Goal: Contribute content: Add original content to the website for others to see

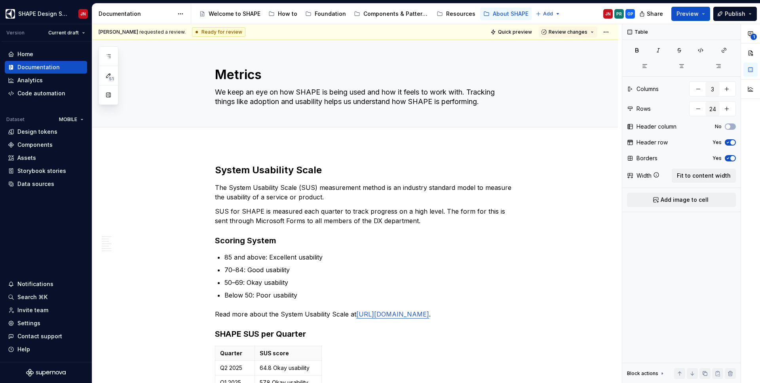
scroll to position [1154, 0]
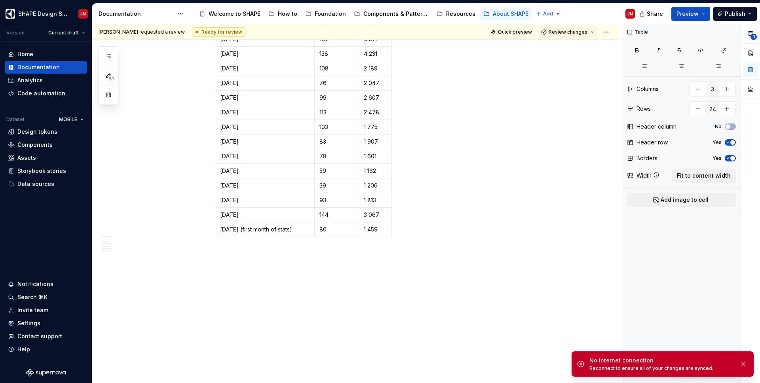
type textarea "*"
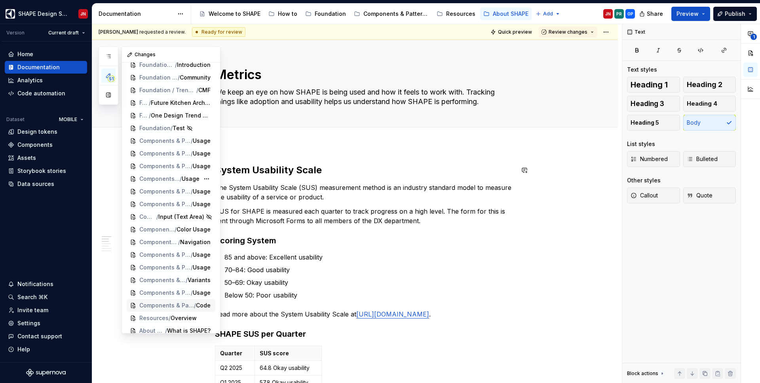
scroll to position [435, 0]
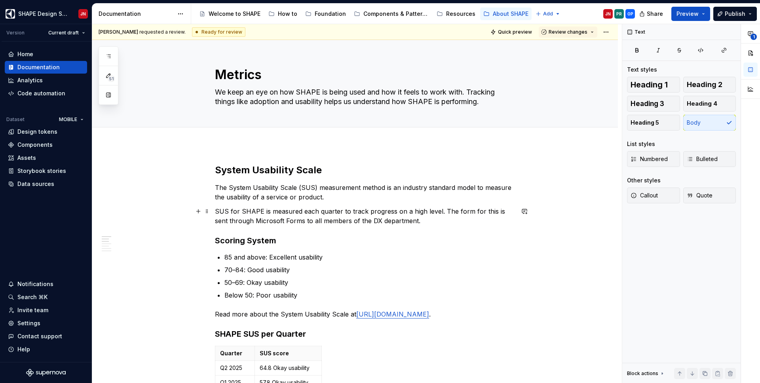
click at [346, 209] on p "SUS for SHAPE is measured each quarter to track progress on a high level. The f…" at bounding box center [364, 216] width 299 height 19
click at [632, 13] on div "OP" at bounding box center [630, 14] width 6 height 6
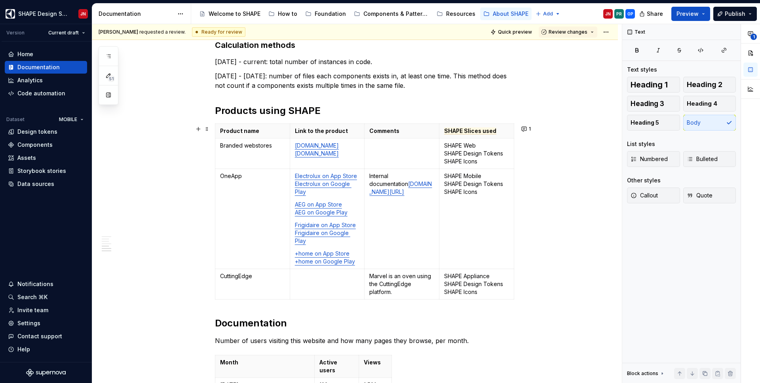
scroll to position [659, 0]
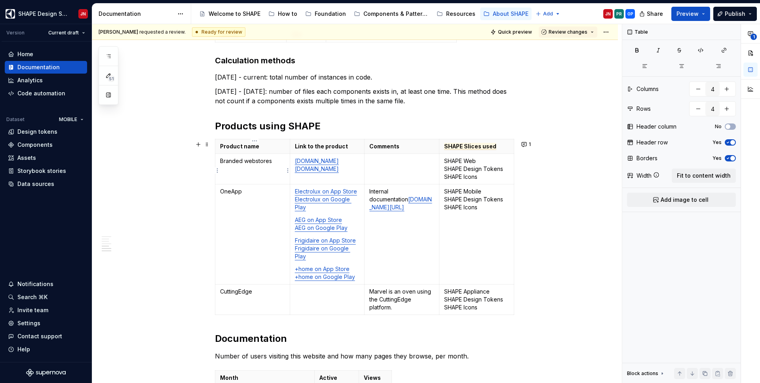
click at [260, 160] on p "Branded webstores" at bounding box center [252, 161] width 65 height 8
click at [255, 163] on p "Branded webstores" at bounding box center [252, 161] width 65 height 8
copy p "webstores"
click at [247, 170] on td "Branded webstores" at bounding box center [252, 169] width 75 height 30
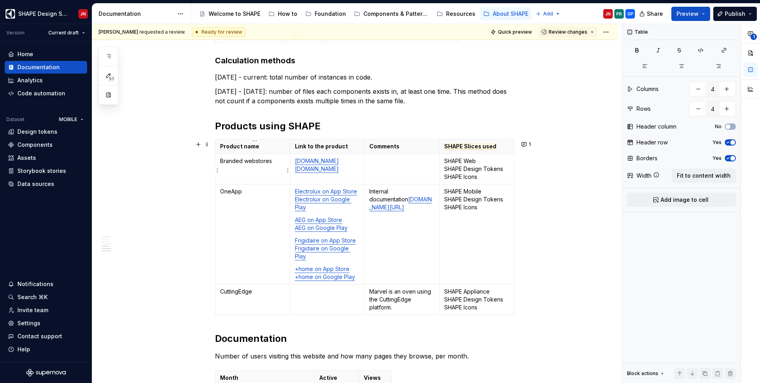
click at [258, 163] on p "Branded webstores" at bounding box center [252, 161] width 65 height 8
copy p "webstores"
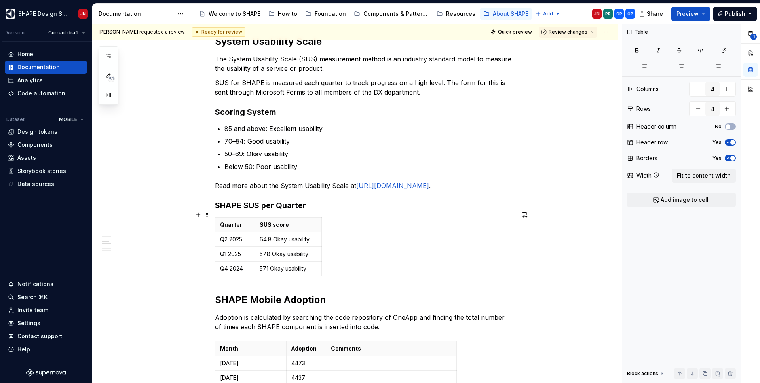
scroll to position [0, 0]
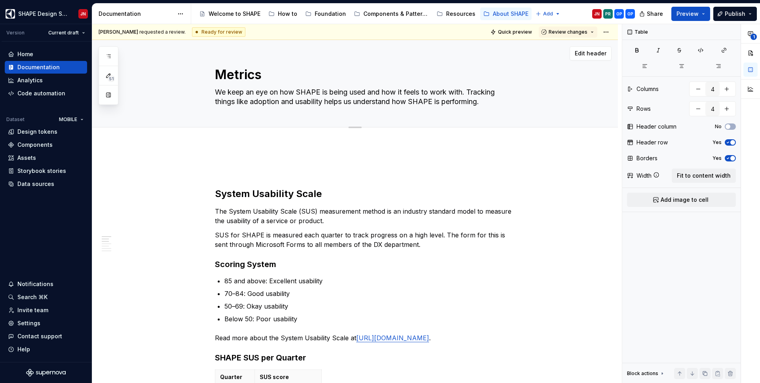
click at [249, 91] on textarea "We keep an eye on how SHAPE is being used and how it feels to work with. Tracki…" at bounding box center [362, 97] width 299 height 22
click at [246, 92] on textarea "We keep an eye on how SHAPE is being used and how it feels to work with. Tracki…" at bounding box center [362, 97] width 299 height 22
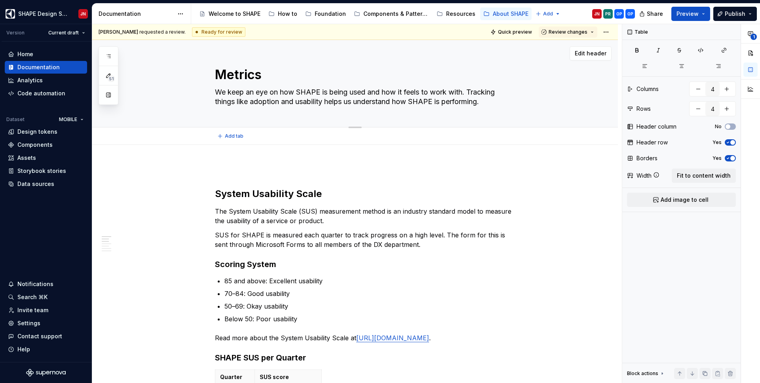
click at [246, 92] on textarea "We keep an eye on how SHAPE is being used and how it feels to work with. Tracki…" at bounding box center [362, 97] width 299 height 22
type textarea "*"
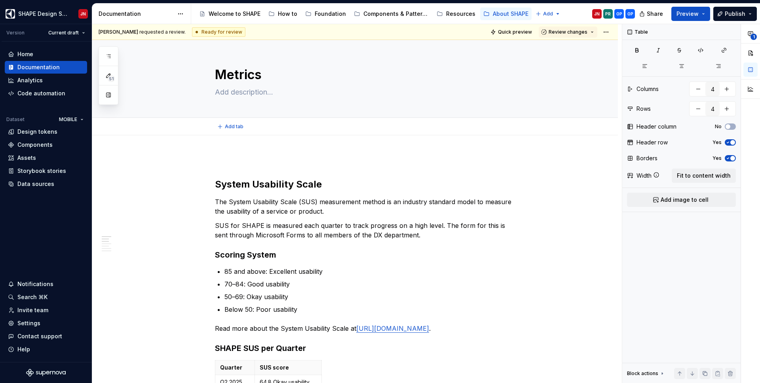
type textarea "*"
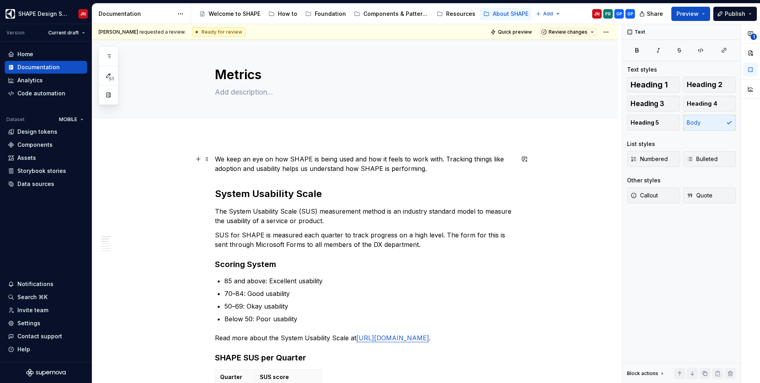
click at [218, 158] on p "We keep an eye on how SHAPE is being used and how it feels to work with. Tracki…" at bounding box center [364, 163] width 299 height 19
click at [375, 11] on div "Components & Patterns" at bounding box center [395, 14] width 65 height 8
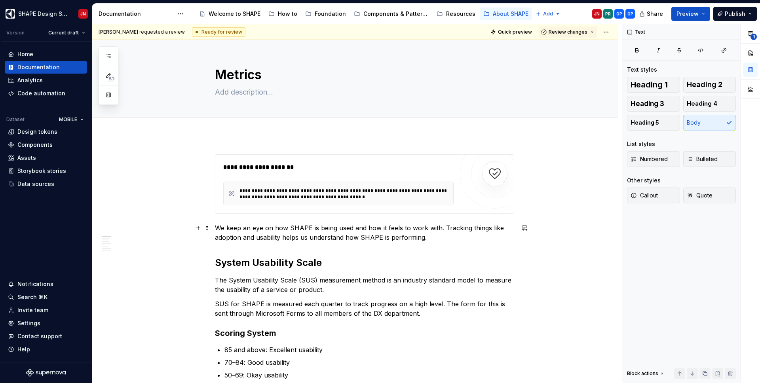
click at [434, 239] on p "We keep an eye on how SHAPE is being used and how it feels to work with. Tracki…" at bounding box center [364, 232] width 299 height 19
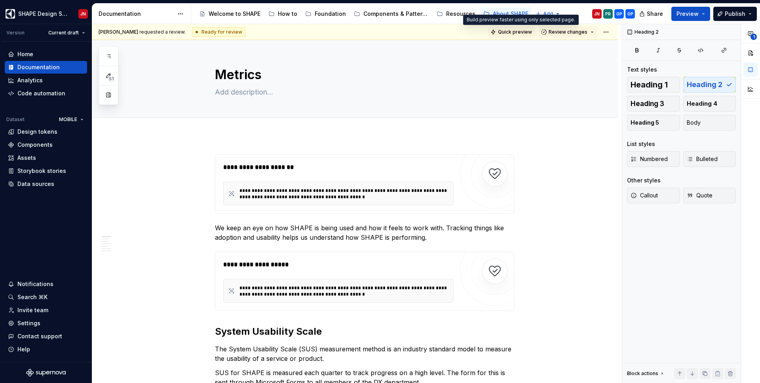
click at [514, 33] on span "Quick preview" at bounding box center [515, 32] width 34 height 6
click at [519, 30] on span "Quick preview" at bounding box center [515, 32] width 34 height 6
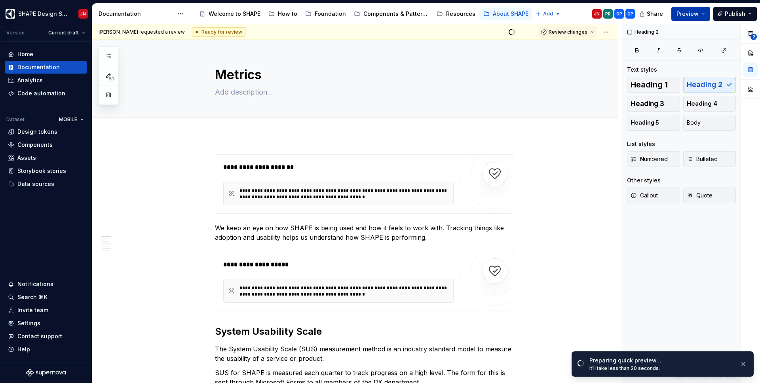
click at [708, 15] on button "Preview" at bounding box center [690, 14] width 39 height 14
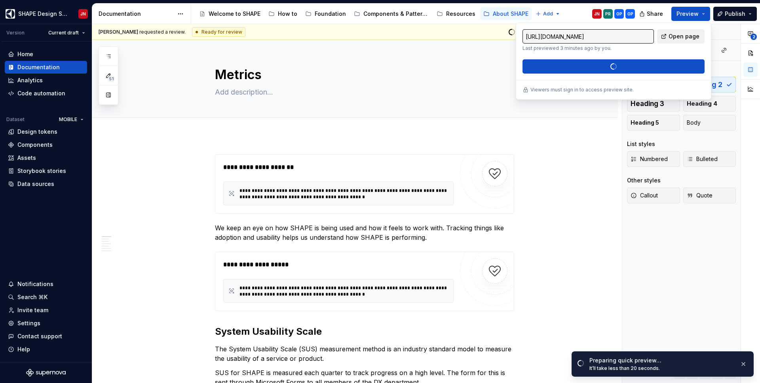
click at [677, 34] on span "Open page" at bounding box center [684, 36] width 31 height 8
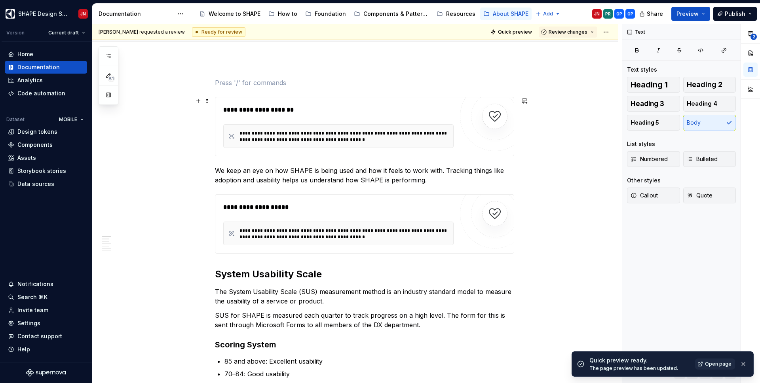
scroll to position [100, 0]
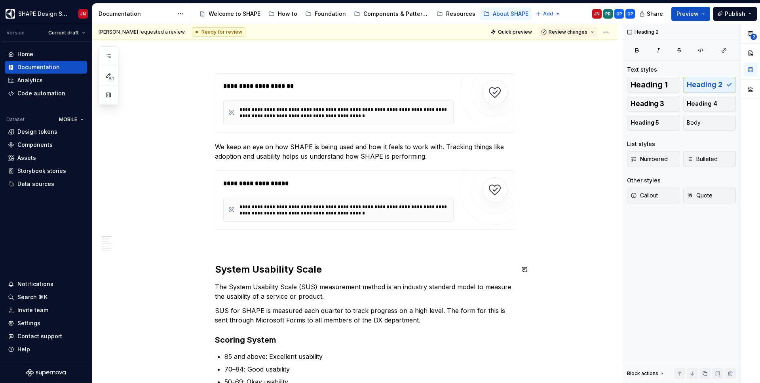
click at [516, 31] on span "Quick preview" at bounding box center [515, 32] width 34 height 6
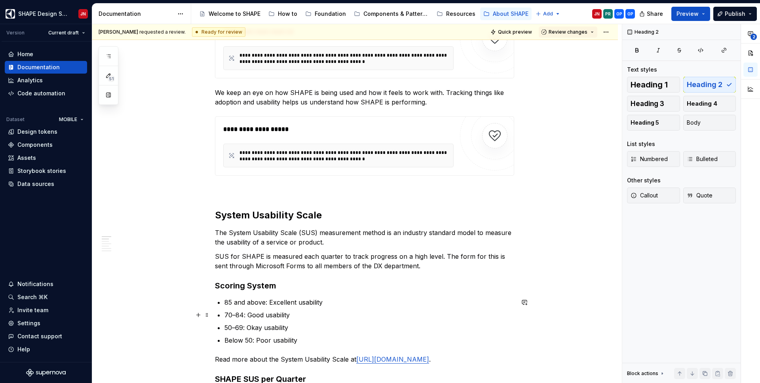
scroll to position [152, 0]
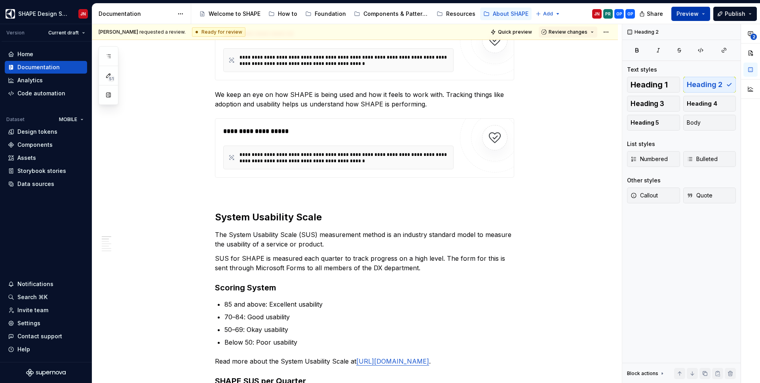
click at [695, 10] on span "Preview" at bounding box center [687, 14] width 22 height 8
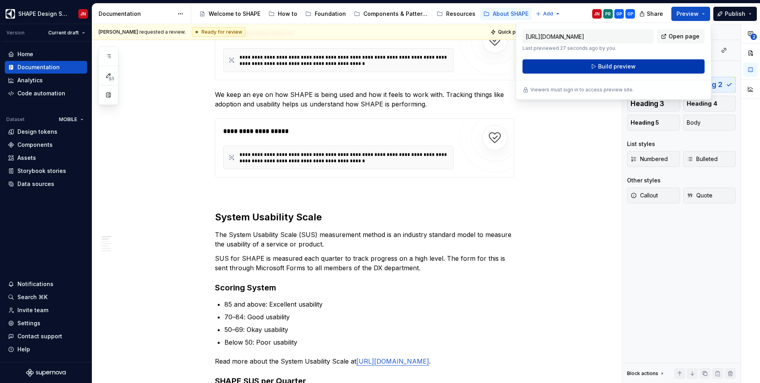
click at [670, 62] on button "Build preview" at bounding box center [613, 66] width 182 height 14
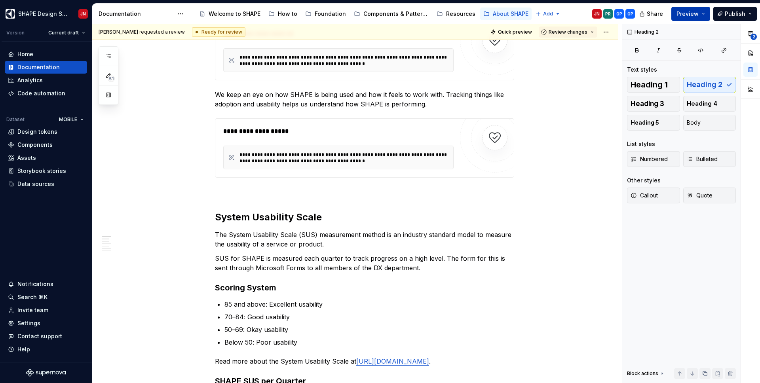
click at [694, 16] on span "Preview" at bounding box center [687, 14] width 22 height 8
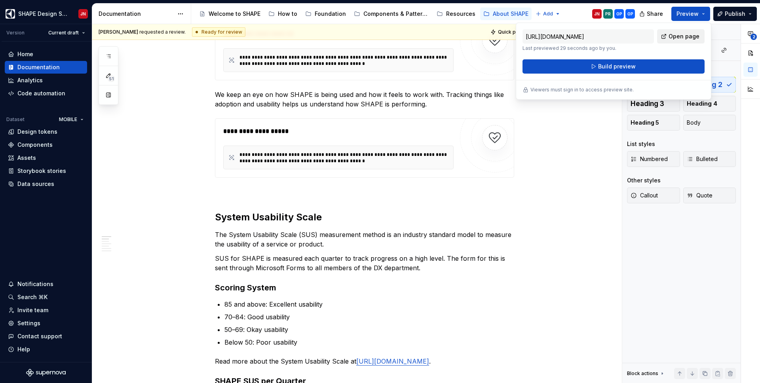
click at [680, 38] on span "Open page" at bounding box center [684, 36] width 31 height 8
type textarea "*"
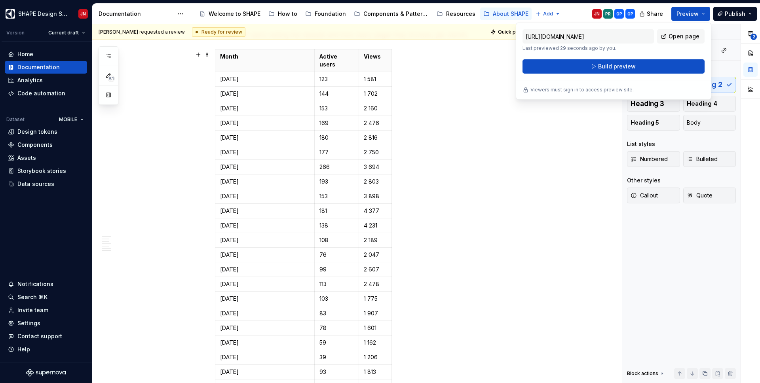
scroll to position [1180, 0]
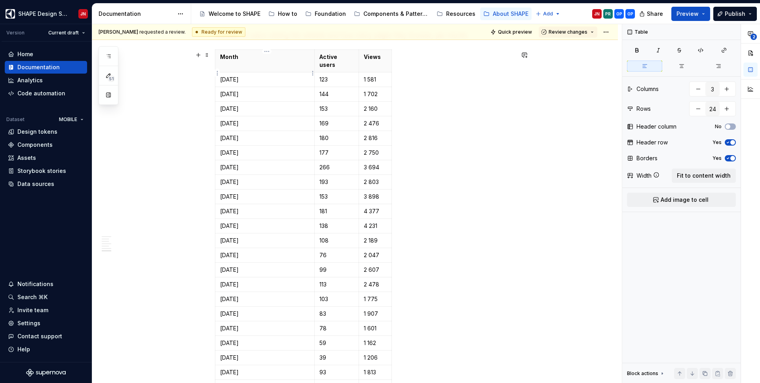
click at [240, 76] on p "July 2025" at bounding box center [264, 80] width 89 height 8
click at [240, 90] on p "June 2025" at bounding box center [264, 94] width 89 height 8
click at [240, 105] on p "May 2025" at bounding box center [264, 109] width 89 height 8
click at [240, 120] on p "April 2025" at bounding box center [264, 124] width 89 height 8
click at [240, 134] on p "March 2025" at bounding box center [264, 138] width 89 height 8
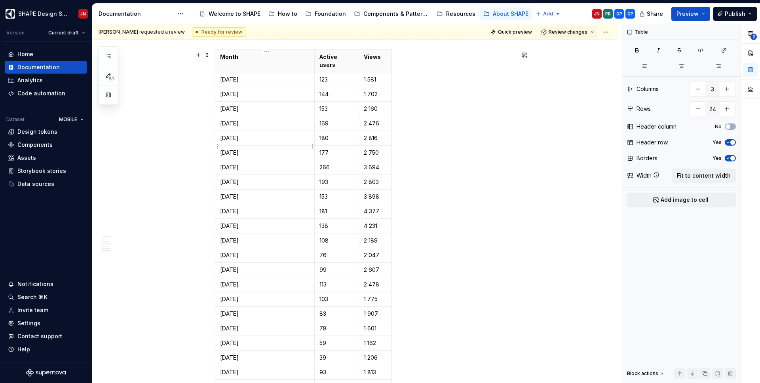
click at [240, 149] on p "February 2025" at bounding box center [264, 153] width 89 height 8
click at [239, 164] on p "January 2025" at bounding box center [264, 167] width 89 height 8
click at [239, 178] on p "December 2024" at bounding box center [264, 182] width 89 height 8
click at [239, 193] on p "November 2024" at bounding box center [264, 197] width 89 height 8
click at [239, 207] on p "October 2024" at bounding box center [264, 211] width 89 height 8
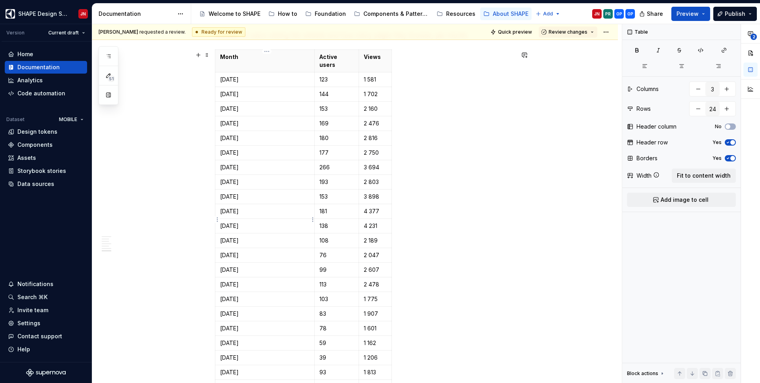
click at [239, 222] on p "September 2024" at bounding box center [264, 226] width 89 height 8
click at [239, 237] on p "August 2024" at bounding box center [264, 241] width 89 height 8
click at [239, 251] on p "July 2024" at bounding box center [264, 255] width 89 height 8
click at [234, 136] on p "February 2025" at bounding box center [264, 140] width 89 height 8
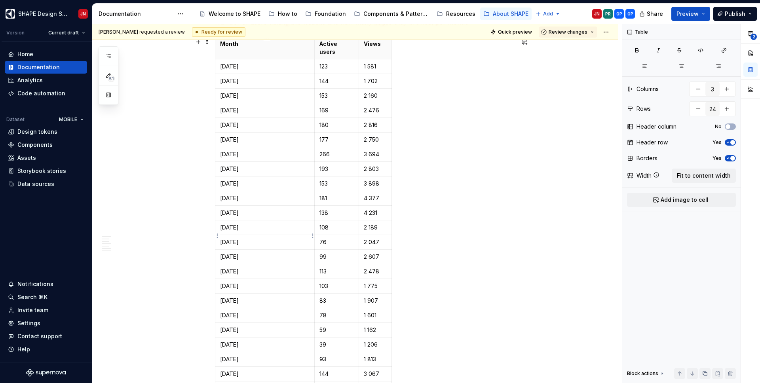
click at [236, 238] on p "July 2024" at bounding box center [264, 242] width 89 height 8
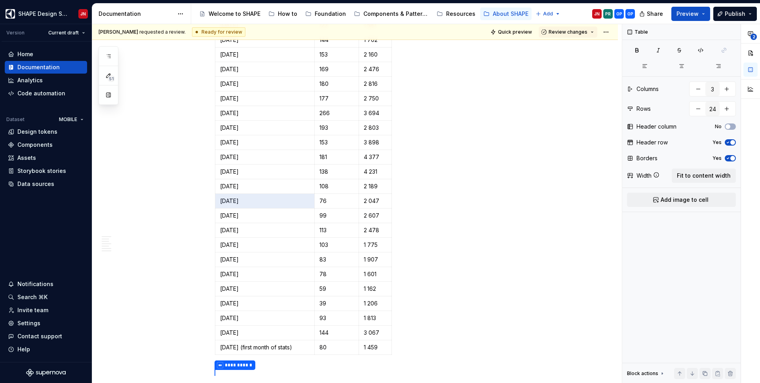
scroll to position [1276, 0]
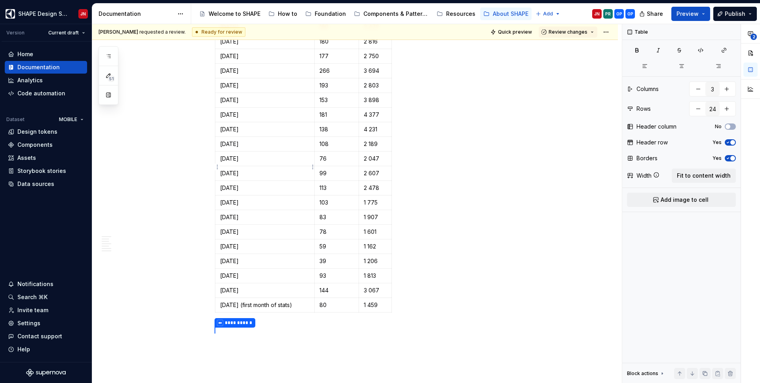
click at [222, 169] on p "June 2024" at bounding box center [264, 173] width 89 height 8
click at [218, 168] on html "SHAPE Design System JN Version Current draft Home Documentation Analytics Code …" at bounding box center [380, 191] width 760 height 383
click at [300, 170] on html "SHAPE Design System JN Version Current draft Home Documentation Analytics Code …" at bounding box center [380, 191] width 760 height 383
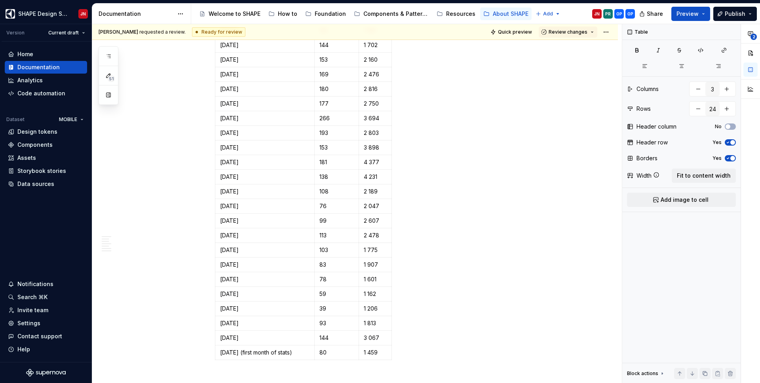
scroll to position [1233, 0]
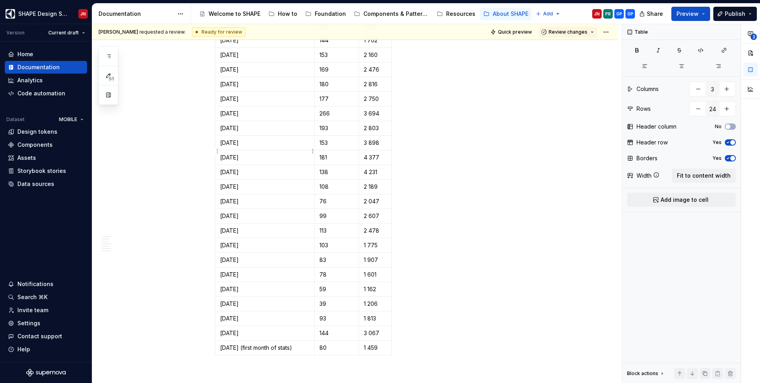
click at [286, 154] on p "October 2024" at bounding box center [264, 158] width 89 height 8
click at [272, 168] on p "September 2024" at bounding box center [264, 172] width 89 height 8
click at [248, 241] on p "April 2024" at bounding box center [264, 245] width 89 height 8
click at [262, 168] on p "September 2024" at bounding box center [264, 172] width 89 height 8
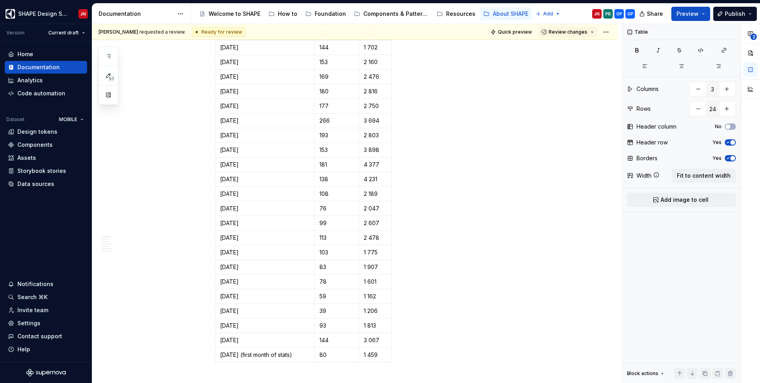
scroll to position [1228, 0]
click at [239, 174] on p "September 2024" at bounding box center [264, 178] width 89 height 8
click at [217, 243] on html "SHAPE Design System JN Version Current draft Home Documentation Analytics Code …" at bounding box center [380, 191] width 760 height 383
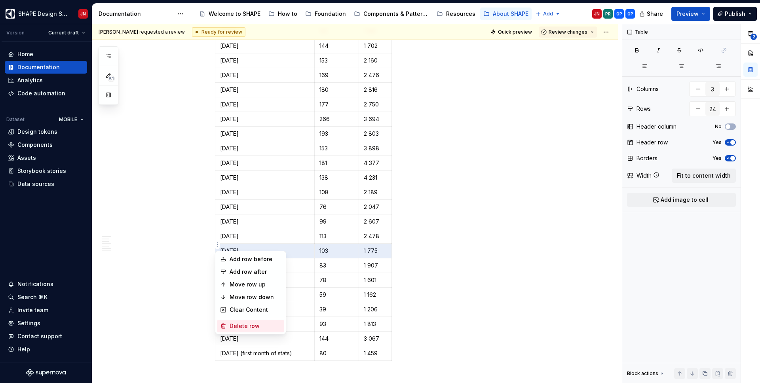
click at [237, 325] on div "Delete row" at bounding box center [255, 326] width 51 height 8
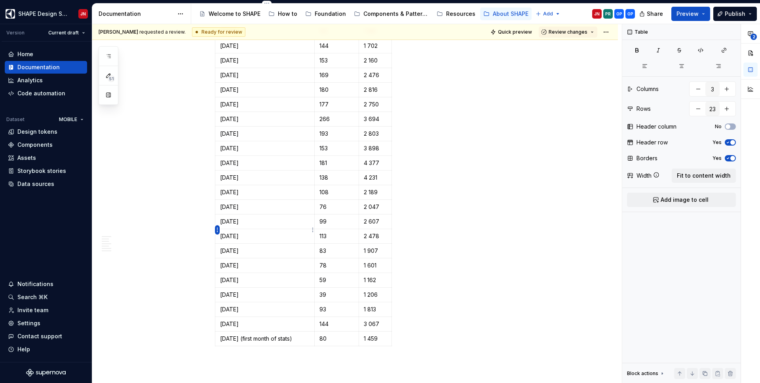
click at [217, 230] on html "SHAPE Design System JN Version Current draft Home Documentation Analytics Code …" at bounding box center [380, 191] width 760 height 383
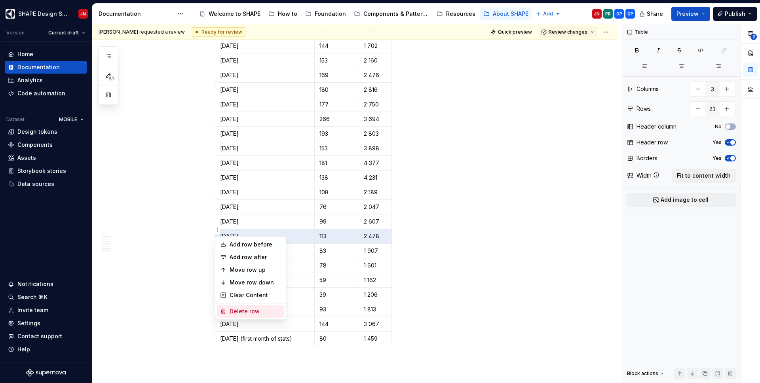
click at [237, 309] on div "Delete row" at bounding box center [255, 312] width 51 height 8
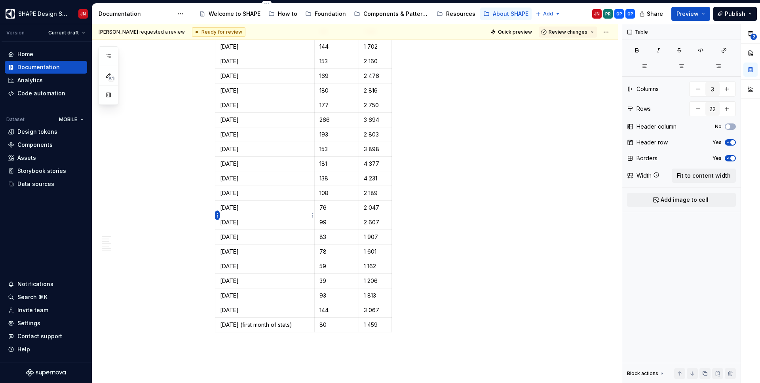
click at [217, 214] on html "SHAPE Design System JN Version Current draft Home Documentation Analytics Code …" at bounding box center [380, 191] width 760 height 383
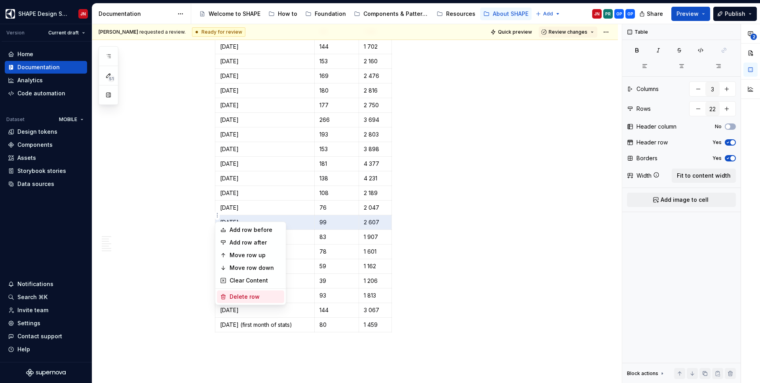
click at [239, 300] on div "Delete row" at bounding box center [255, 297] width 51 height 8
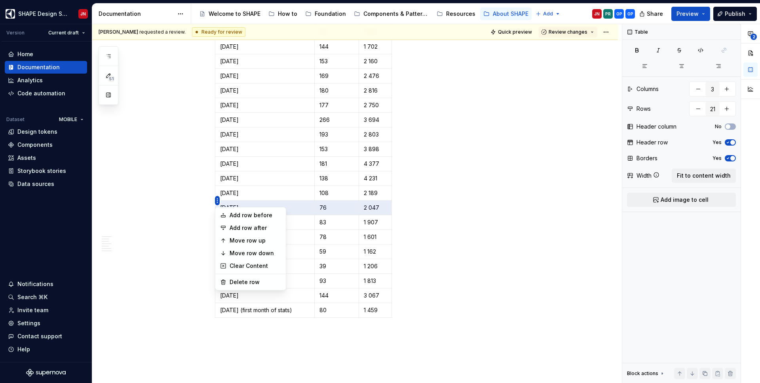
click at [216, 201] on html "SHAPE Design System JN Version Current draft Home Documentation Analytics Code …" at bounding box center [380, 191] width 760 height 383
click at [238, 284] on div "Delete row" at bounding box center [255, 282] width 51 height 8
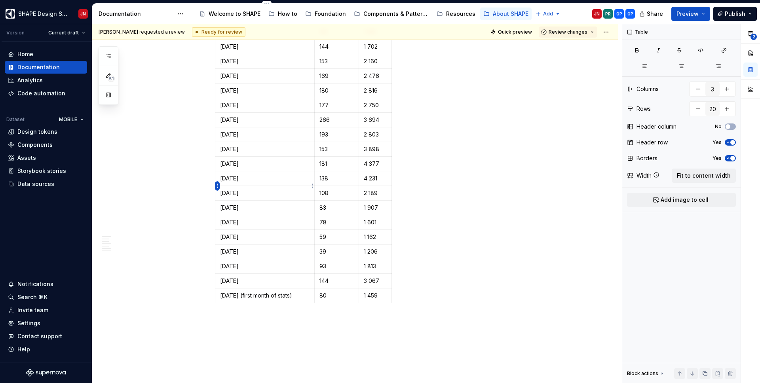
click at [216, 185] on html "SHAPE Design System JN Version Current draft Home Documentation Analytics Code …" at bounding box center [380, 191] width 760 height 383
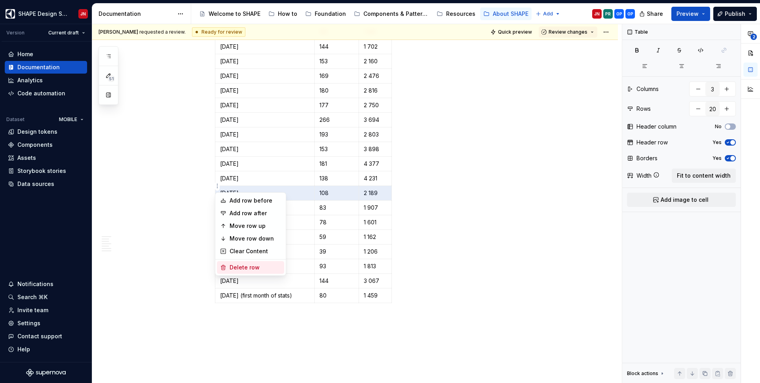
click at [243, 265] on div "Delete row" at bounding box center [255, 268] width 51 height 8
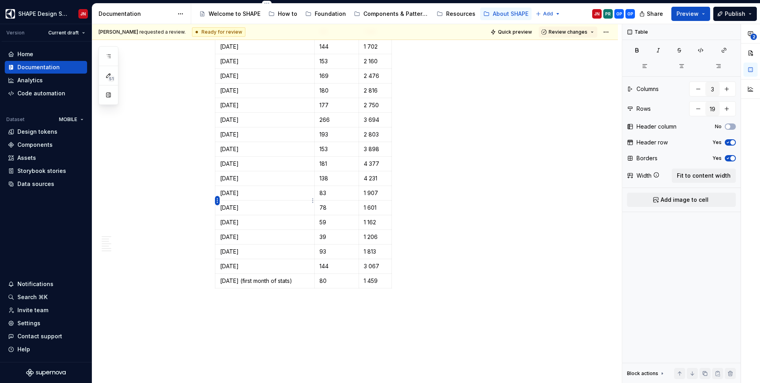
click at [217, 200] on html "SHAPE Design System JN Version Current draft Home Documentation Analytics Code …" at bounding box center [380, 191] width 760 height 383
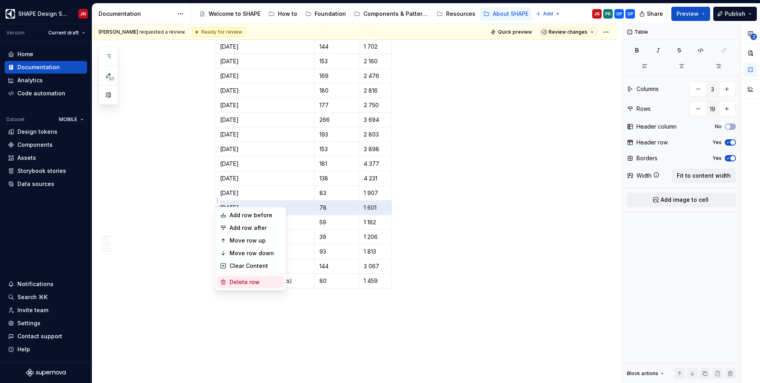
click at [235, 284] on div "Delete row" at bounding box center [255, 282] width 51 height 8
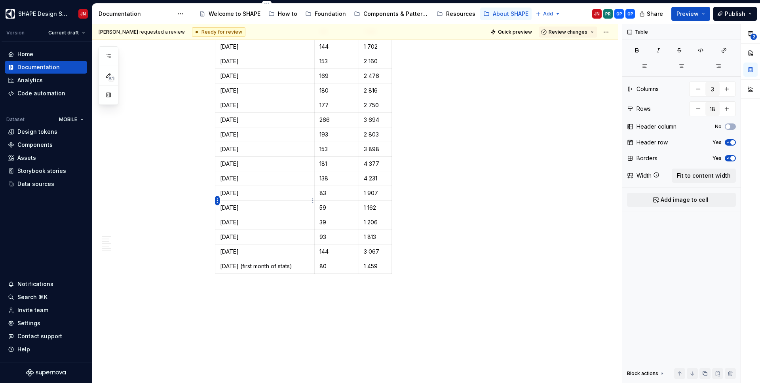
click at [217, 200] on html "SHAPE Design System JN Version Current draft Home Documentation Analytics Code …" at bounding box center [380, 191] width 760 height 383
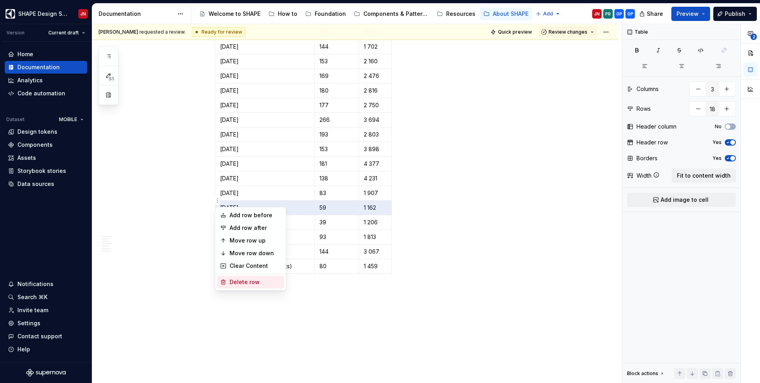
click at [241, 281] on div "Delete row" at bounding box center [255, 282] width 51 height 8
click at [218, 199] on html "SHAPE Design System JN Version Current draft Home Documentation Analytics Code …" at bounding box center [380, 191] width 760 height 383
click at [231, 283] on div "Delete row" at bounding box center [255, 282] width 51 height 8
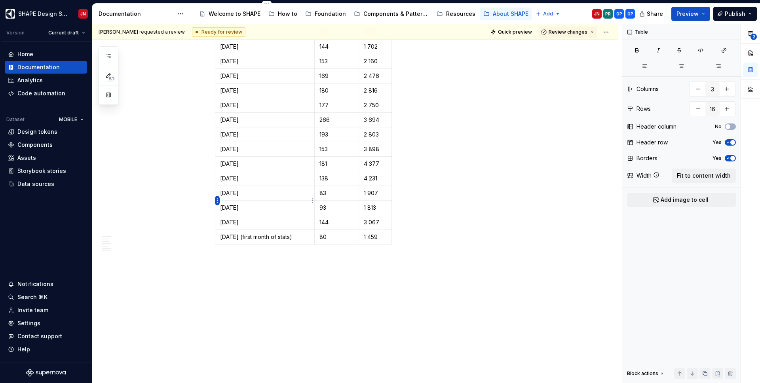
click at [217, 199] on html "SHAPE Design System JN Version Current draft Home Documentation Analytics Code …" at bounding box center [380, 191] width 760 height 383
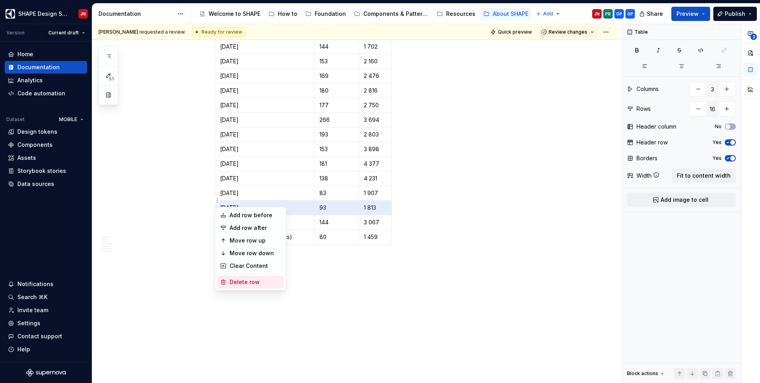
click at [225, 282] on icon at bounding box center [223, 282] width 6 height 6
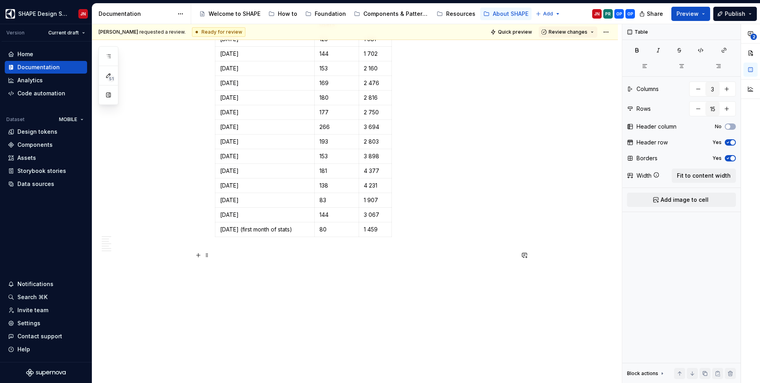
scroll to position [1221, 0]
click at [217, 206] on html "SHAPE Design System JN Version Current draft Home Documentation Analytics Code …" at bounding box center [380, 191] width 760 height 383
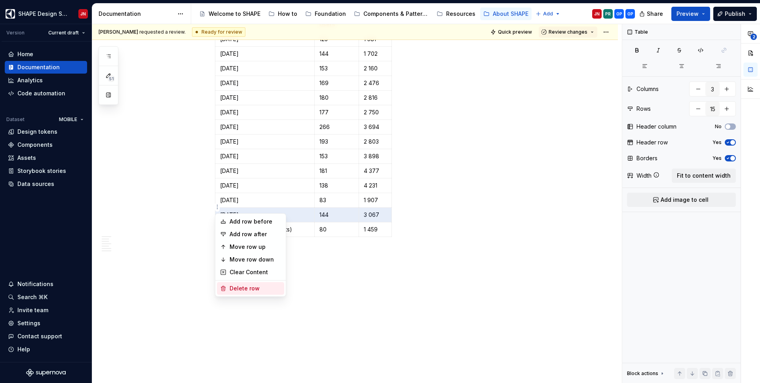
click at [230, 287] on div "Delete row" at bounding box center [255, 289] width 51 height 8
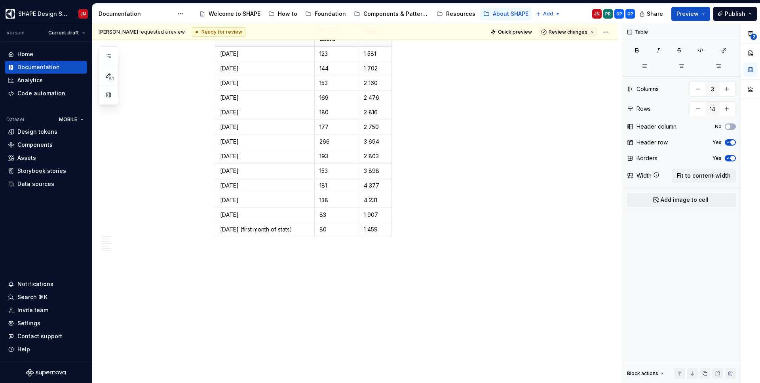
scroll to position [1207, 0]
click at [243, 211] on p "March 2024" at bounding box center [264, 215] width 89 height 8
click at [251, 196] on p "September 2024" at bounding box center [264, 200] width 89 height 8
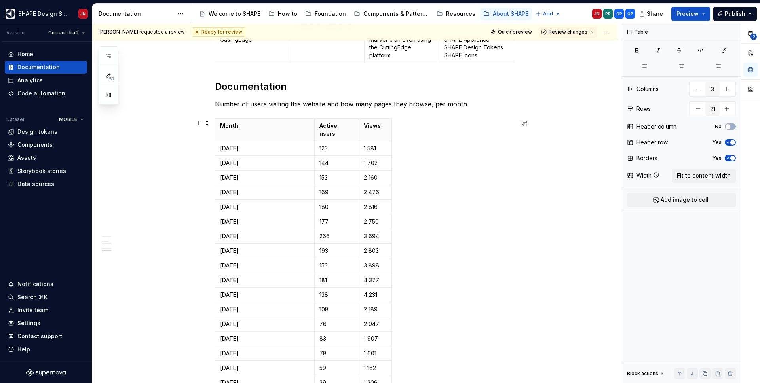
scroll to position [1113, 0]
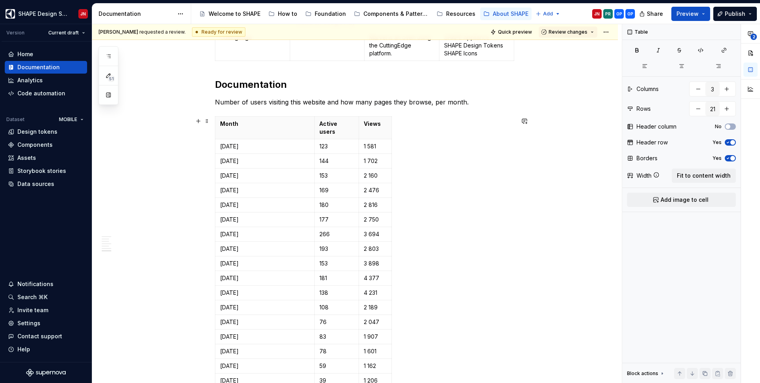
click at [234, 304] on p "August 2024" at bounding box center [264, 308] width 89 height 8
click at [235, 318] on p "July 2024" at bounding box center [264, 322] width 89 height 8
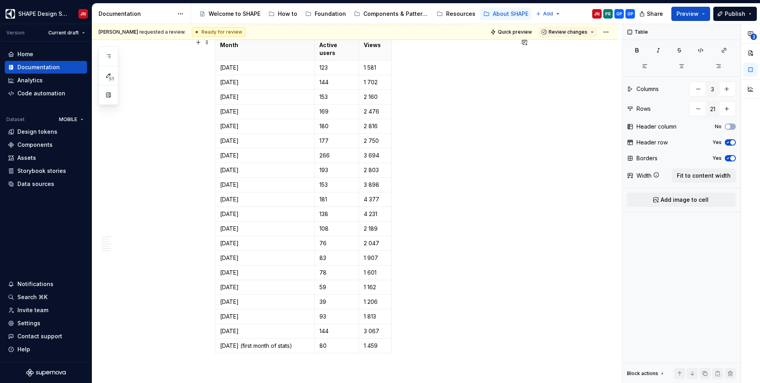
scroll to position [1193, 0]
click at [230, 254] on p "March 2024" at bounding box center [264, 258] width 89 height 8
click at [226, 268] on p "February 2024" at bounding box center [264, 272] width 89 height 8
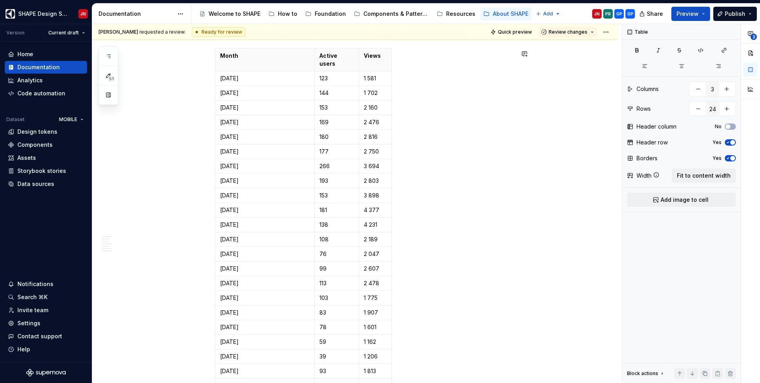
scroll to position [1162, 0]
click at [240, 236] on p "August 2024" at bounding box center [264, 240] width 89 height 8
click at [225, 250] on p "July 2024" at bounding box center [264, 254] width 89 height 8
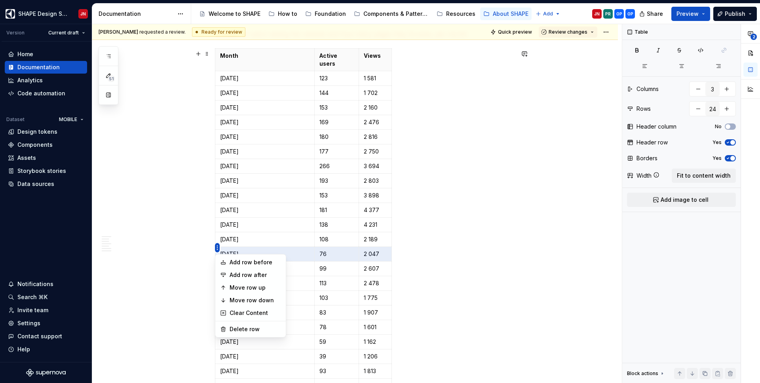
click at [215, 247] on html "SHAPE Design System JN Version Current draft Home Documentation Analytics Code …" at bounding box center [380, 191] width 760 height 383
click at [238, 264] on div "Add row before" at bounding box center [255, 262] width 51 height 8
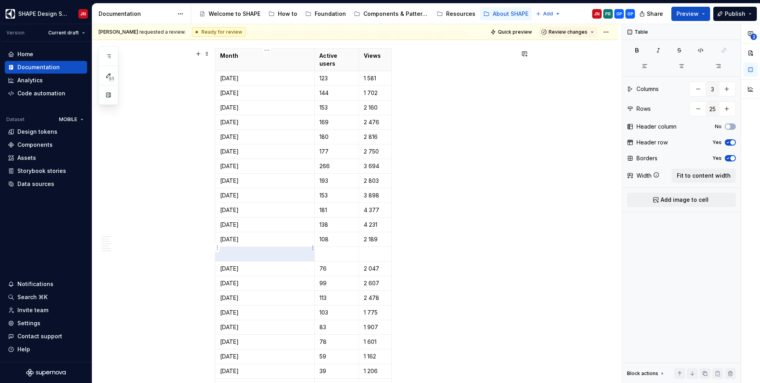
click at [241, 252] on td at bounding box center [264, 254] width 99 height 15
drag, startPoint x: 241, startPoint y: 252, endPoint x: 376, endPoint y: 249, distance: 135.4
click at [376, 249] on tr at bounding box center [303, 254] width 177 height 15
click at [391, 249] on html "SHAPE Design System JN Version Current draft Home Documentation Analytics Code …" at bounding box center [380, 191] width 760 height 383
click at [277, 249] on html "SHAPE Design System JN Version Current draft Home Documentation Analytics Code …" at bounding box center [380, 191] width 760 height 383
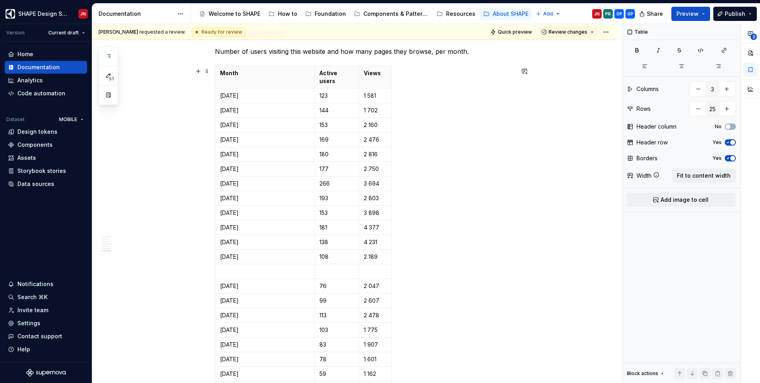
scroll to position [1140, 0]
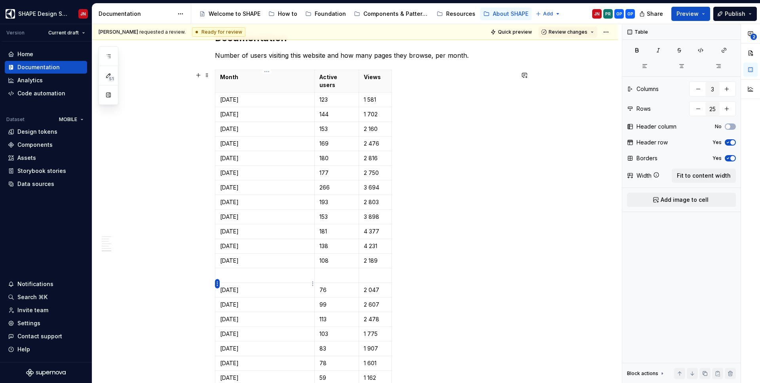
click at [217, 285] on html "SHAPE Design System JN Version Current draft Home Documentation Analytics Code …" at bounding box center [380, 191] width 760 height 383
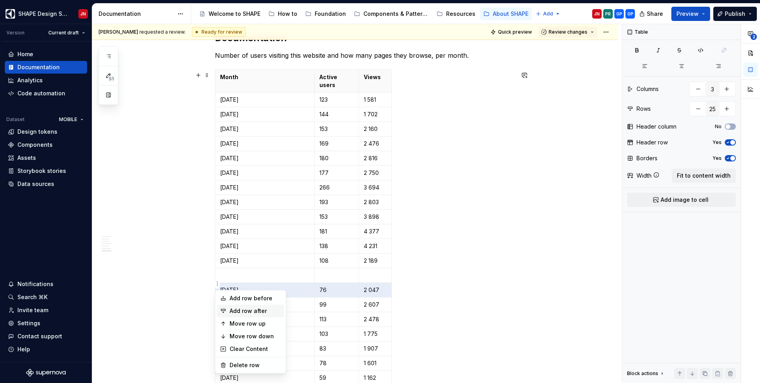
click at [250, 312] on div "Add row after" at bounding box center [255, 311] width 51 height 8
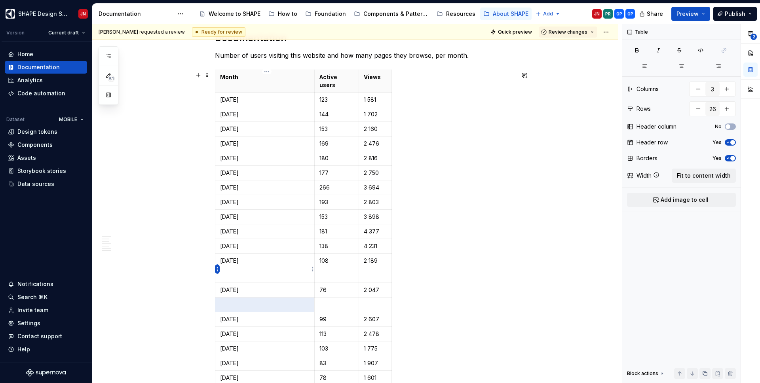
click at [216, 269] on html "SHAPE Design System JN Version Current draft Home Documentation Analytics Code …" at bounding box center [380, 191] width 760 height 383
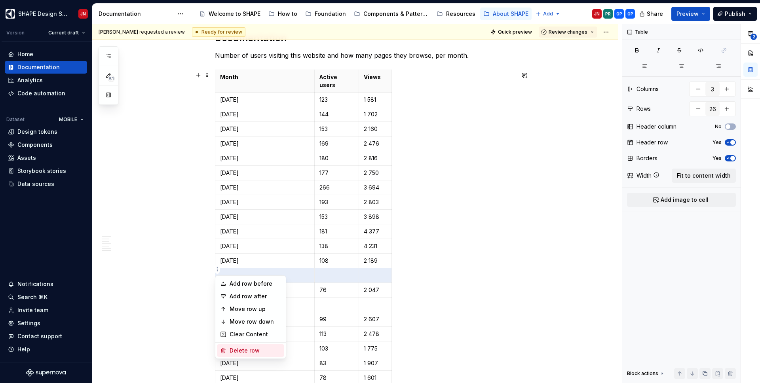
click at [260, 351] on div "Delete row" at bounding box center [255, 351] width 51 height 8
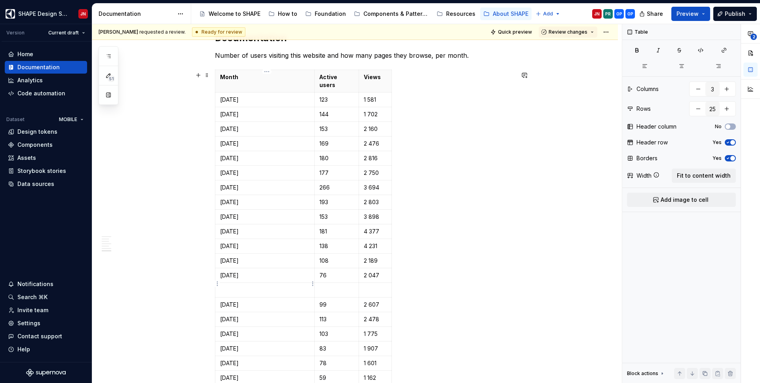
click at [249, 286] on p at bounding box center [264, 290] width 89 height 8
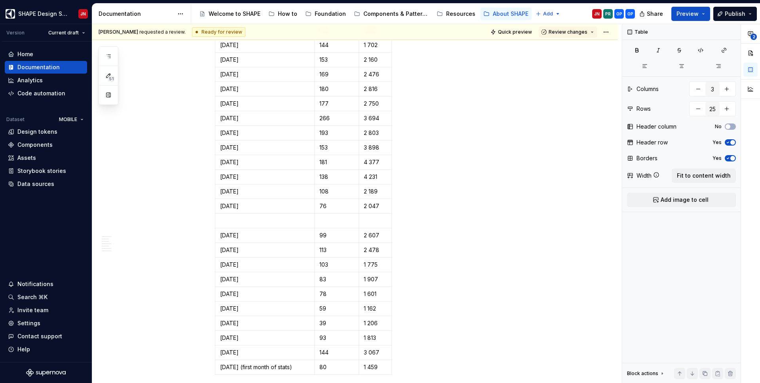
scroll to position [1215, 0]
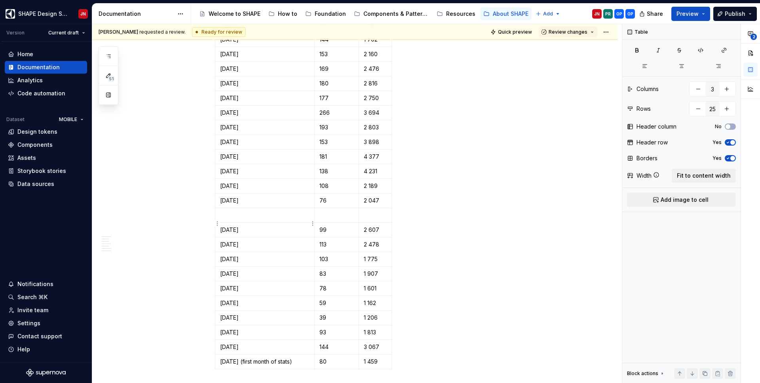
click at [225, 226] on p "June 2024" at bounding box center [264, 230] width 89 height 8
click at [227, 241] on p "May 2024" at bounding box center [264, 245] width 89 height 8
click at [231, 256] on p "April 2024" at bounding box center [264, 259] width 89 height 8
click at [237, 226] on p "June 2024" at bounding box center [264, 230] width 89 height 8
click at [237, 241] on p "May 2024" at bounding box center [264, 245] width 89 height 8
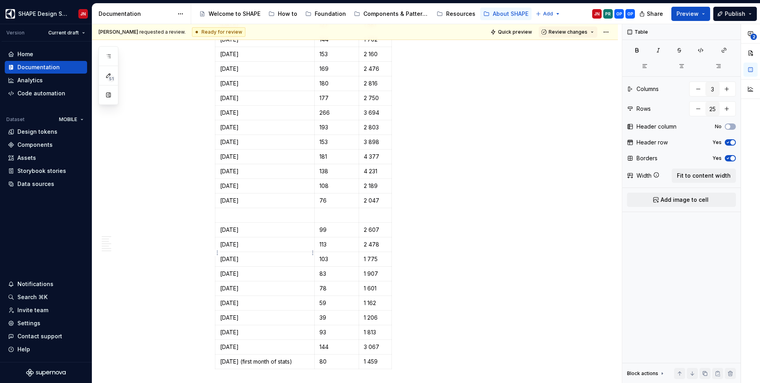
click at [237, 258] on td "April 2024" at bounding box center [264, 259] width 99 height 15
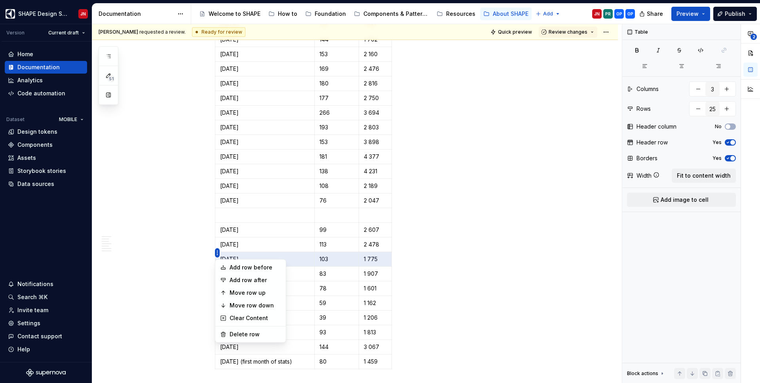
click at [216, 254] on html "SHAPE Design System JN Version Current draft Home Documentation Analytics Code …" at bounding box center [380, 191] width 760 height 383
click at [262, 332] on div "Delete row" at bounding box center [255, 335] width 51 height 8
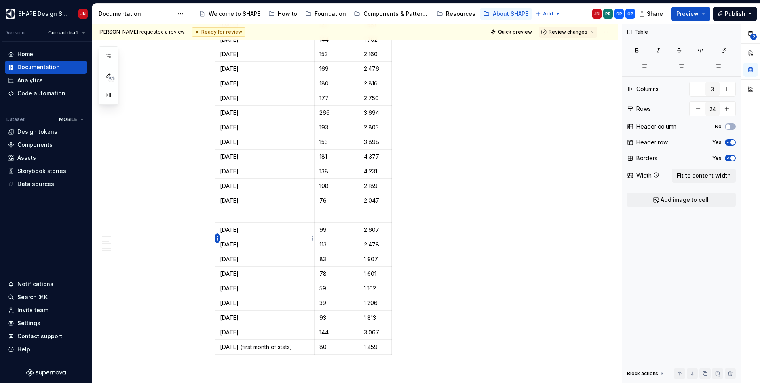
click at [217, 237] on html "SHAPE Design System JN Version Current draft Home Documentation Analytics Code …" at bounding box center [380, 191] width 760 height 383
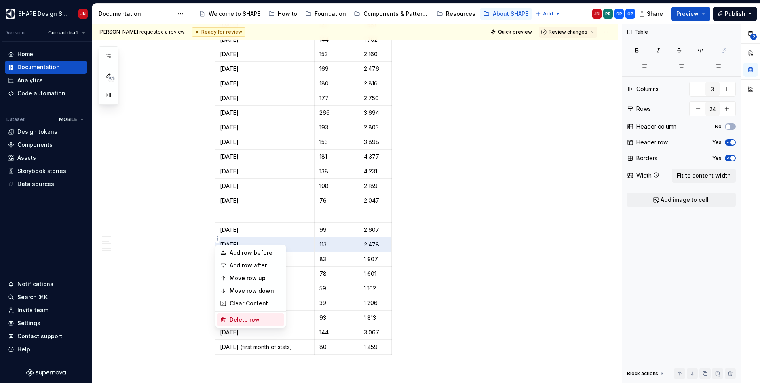
click at [240, 316] on div "Delete row" at bounding box center [255, 320] width 51 height 8
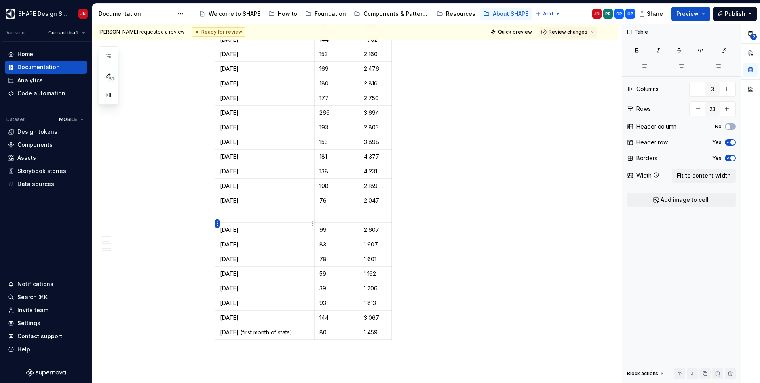
click at [216, 222] on html "SHAPE Design System JN Version Current draft Home Documentation Analytics Code …" at bounding box center [380, 191] width 760 height 383
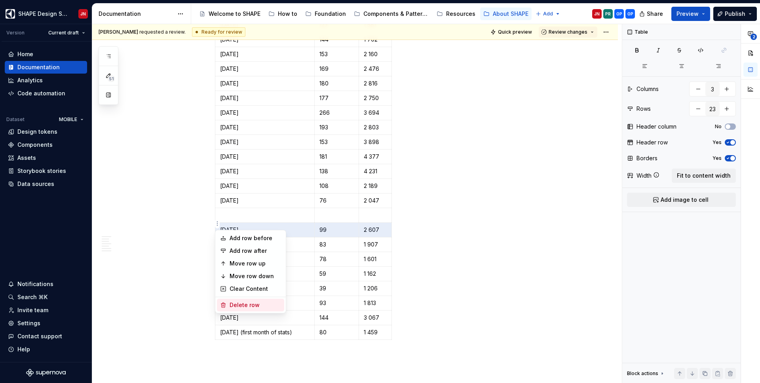
click at [242, 306] on div "Delete row" at bounding box center [255, 305] width 51 height 8
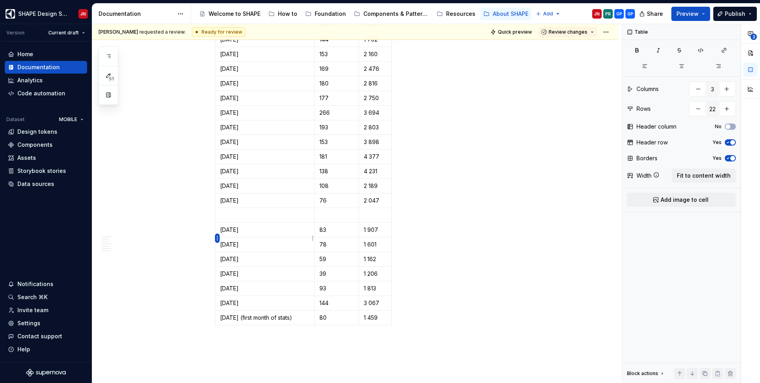
click at [216, 240] on html "SHAPE Design System JN Version Current draft Home Documentation Analytics Code …" at bounding box center [380, 191] width 760 height 383
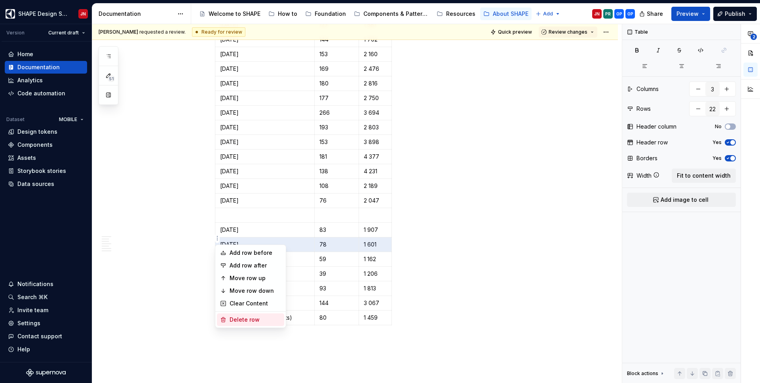
click at [247, 321] on div "Delete row" at bounding box center [255, 320] width 51 height 8
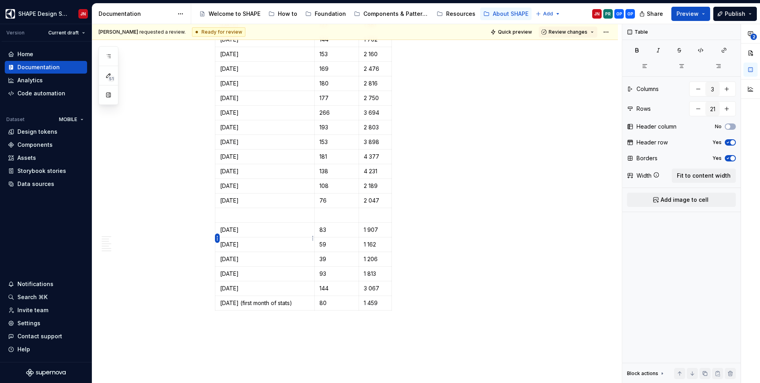
click at [217, 239] on html "SHAPE Design System JN Version Current draft Home Documentation Analytics Code …" at bounding box center [380, 191] width 760 height 383
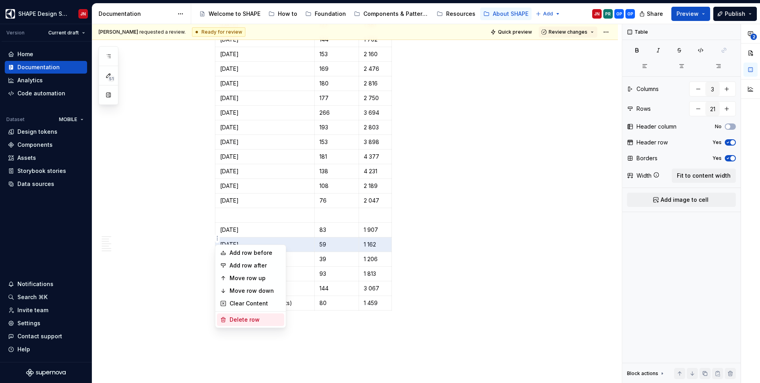
click at [245, 320] on div "Delete row" at bounding box center [255, 320] width 51 height 8
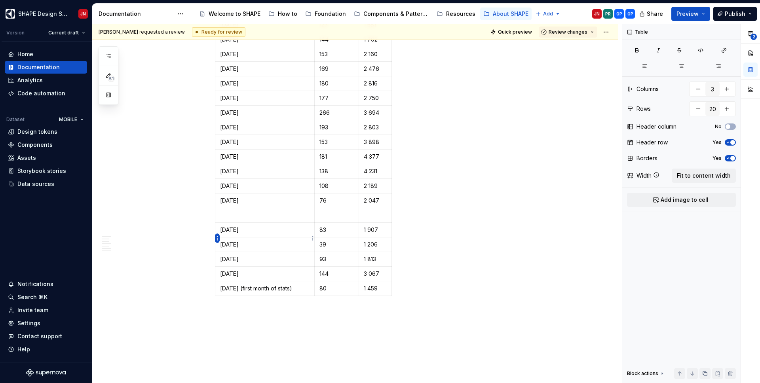
click at [218, 237] on html "SHAPE Design System JN Version Current draft Home Documentation Analytics Code …" at bounding box center [380, 191] width 760 height 383
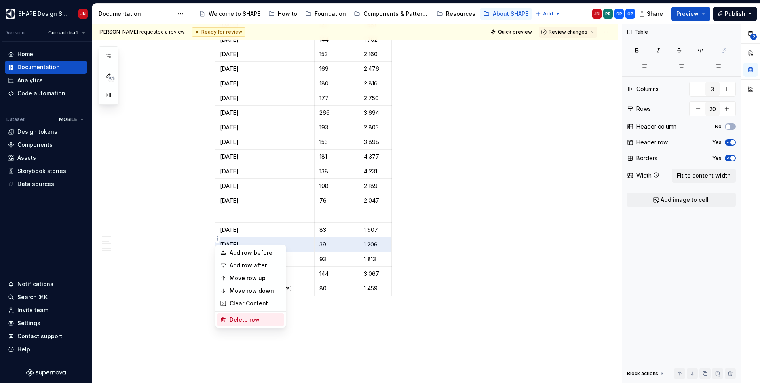
click at [236, 318] on div "Delete row" at bounding box center [255, 320] width 51 height 8
click at [218, 239] on html "SHAPE Design System JN Version Current draft Home Documentation Analytics Code …" at bounding box center [380, 191] width 760 height 383
click at [240, 319] on div "Delete row" at bounding box center [255, 320] width 51 height 8
click at [218, 239] on html "SHAPE Design System JN Version Current draft Home Documentation Analytics Code …" at bounding box center [380, 191] width 760 height 383
click at [240, 319] on div "Delete row" at bounding box center [255, 320] width 51 height 8
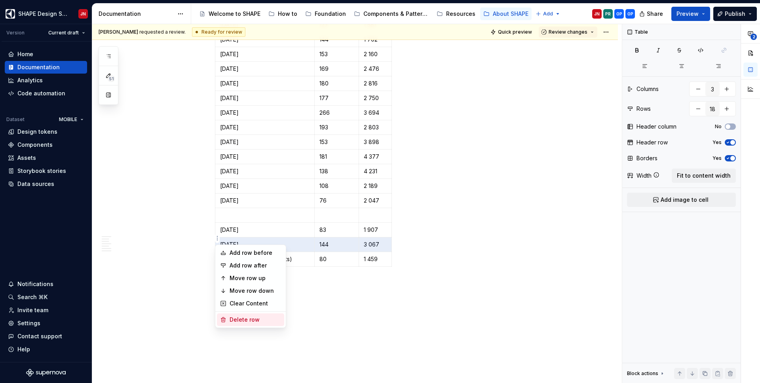
type input "17"
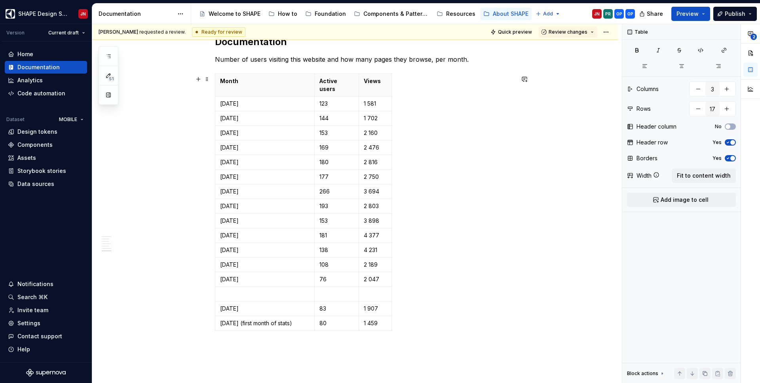
scroll to position [1140, 0]
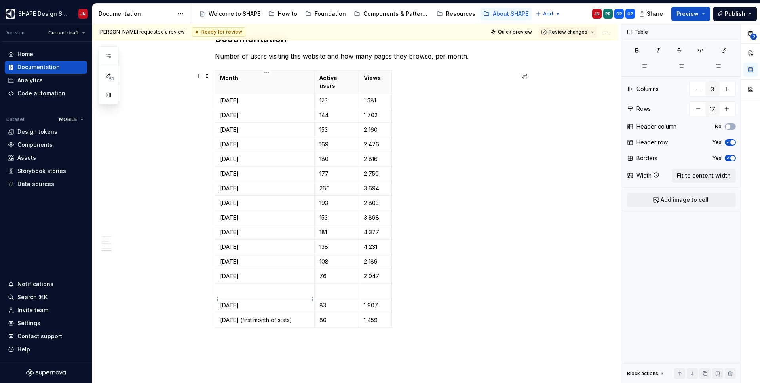
click at [230, 302] on p "March 2024" at bounding box center [264, 306] width 89 height 8
click at [255, 320] on p "September 2023 (first month of stats)" at bounding box center [264, 320] width 89 height 8
click at [247, 302] on p "March 2024" at bounding box center [264, 306] width 89 height 8
click at [247, 287] on p at bounding box center [264, 291] width 89 height 8
click at [278, 349] on p at bounding box center [364, 344] width 299 height 9
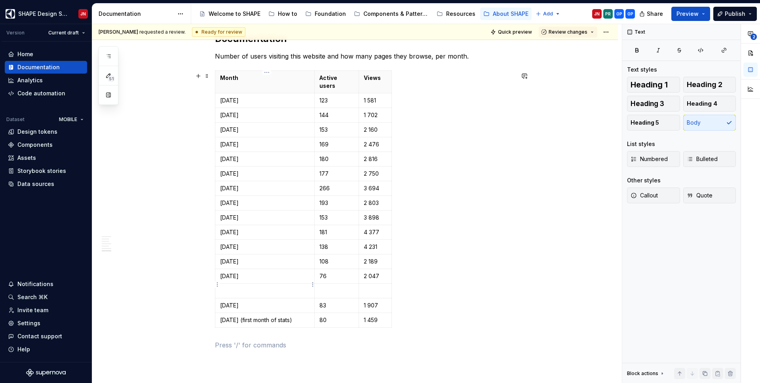
click at [256, 287] on p at bounding box center [264, 291] width 89 height 8
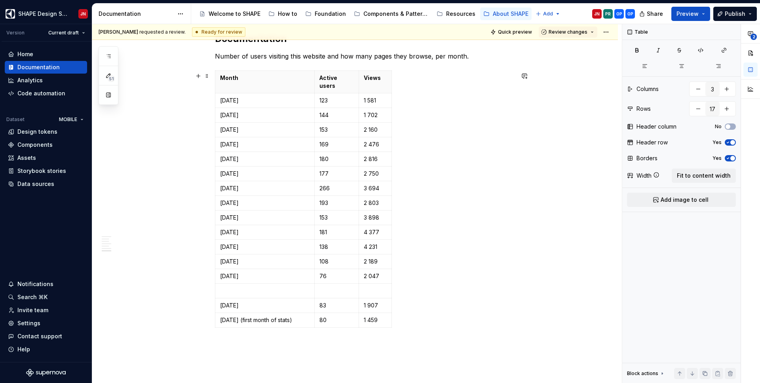
click at [432, 301] on div "Month Active users Views July 2025 123 1 581 June 2025 144 1 702 May 2025 153 2…" at bounding box center [364, 200] width 299 height 260
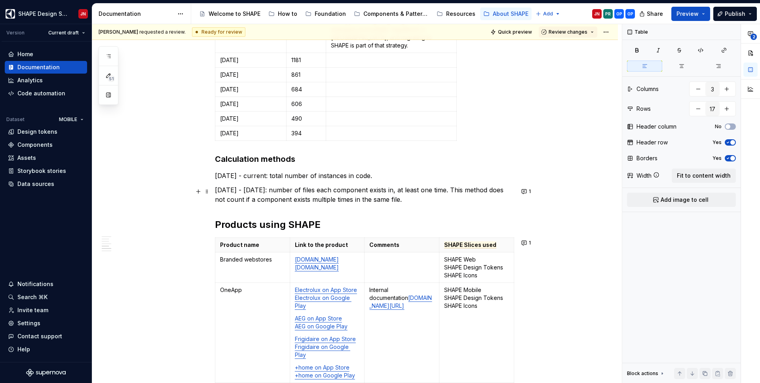
scroll to position [721, 0]
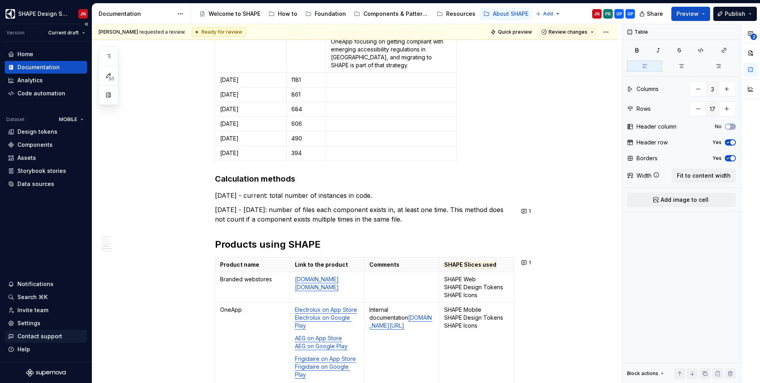
click at [54, 338] on div "Contact support" at bounding box center [39, 336] width 45 height 8
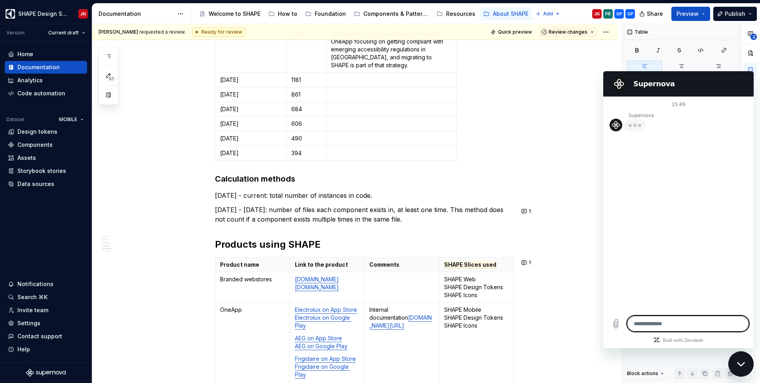
click at [737, 362] on icon "Close messaging window" at bounding box center [741, 364] width 8 height 5
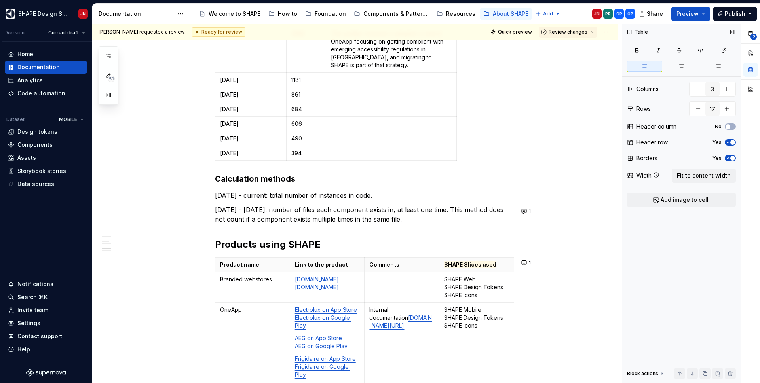
type textarea "*"
click at [747, 35] on icon "button" at bounding box center [750, 33] width 6 height 6
type textarea "*"
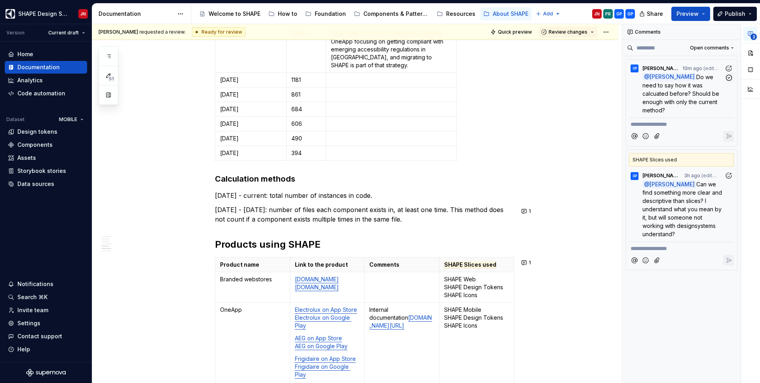
click at [695, 93] on span "Do we need to say how it was calcuated before? Should be enough with only the c…" at bounding box center [681, 94] width 78 height 40
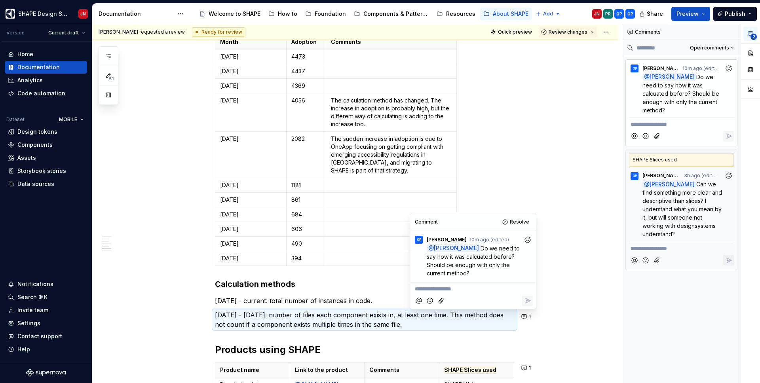
scroll to position [616, 0]
click at [460, 287] on p "**********" at bounding box center [473, 289] width 116 height 8
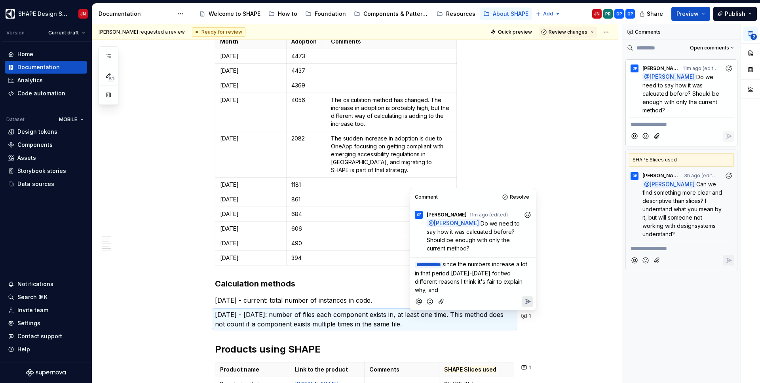
click at [419, 273] on span "since the numbers increase a lot in that period march-april 2025 for two differ…" at bounding box center [472, 277] width 114 height 32
click at [452, 273] on span "since the numbers increase a lot in that period march-april 2025 for two differ…" at bounding box center [472, 277] width 114 height 32
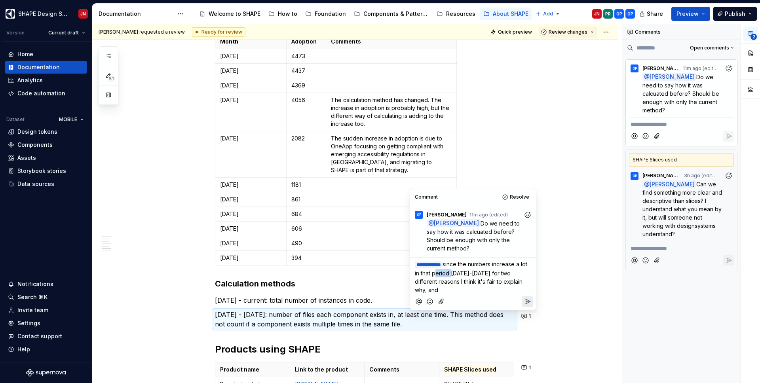
click at [452, 273] on span "since the numbers increase a lot in that period march-april 2025 for two differ…" at bounding box center [472, 277] width 114 height 32
click at [482, 273] on span "since the numbers increase a lot in that period march-april 2025 for two differ…" at bounding box center [472, 277] width 114 height 32
click at [503, 273] on span "since the numbers increase a lot in that period march-april 2025 for two differ…" at bounding box center [472, 277] width 114 height 32
click at [473, 288] on p "**********" at bounding box center [473, 277] width 116 height 34
drag, startPoint x: 463, startPoint y: 288, endPoint x: 415, endPoint y: 289, distance: 47.5
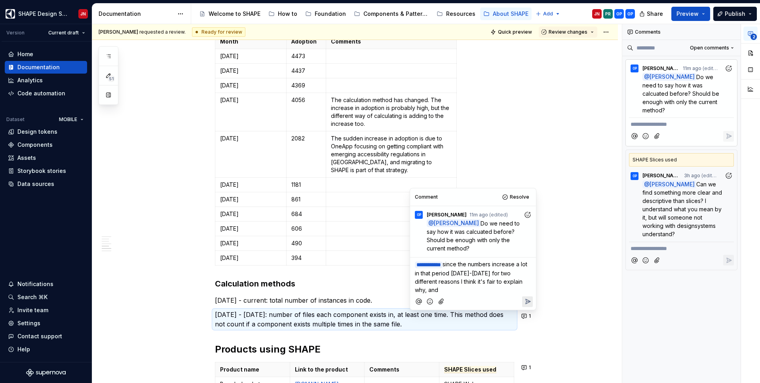
click at [415, 289] on p "**********" at bounding box center [473, 277] width 116 height 34
click at [462, 273] on span "since the numbers increase a lot in that period march-april 2025 for two differ…" at bounding box center [472, 277] width 114 height 32
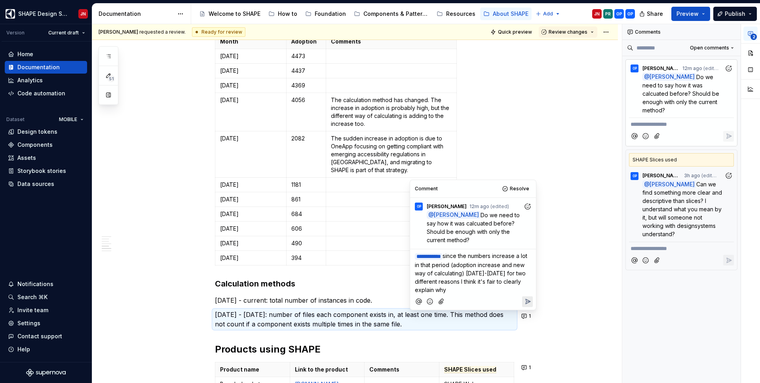
click at [481, 291] on p "**********" at bounding box center [473, 273] width 116 height 42
click at [526, 301] on icon "Reply" at bounding box center [528, 301] width 5 height 5
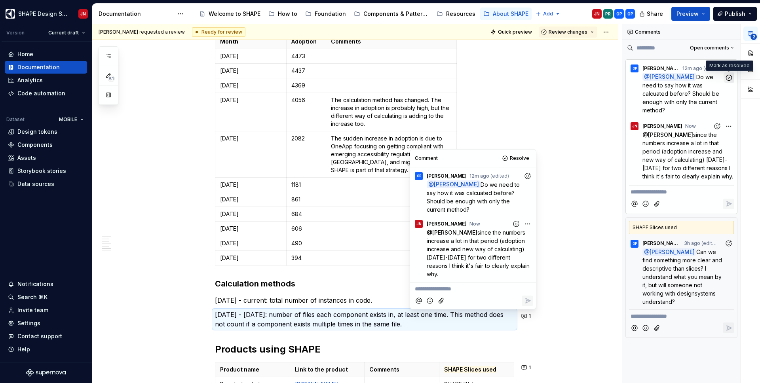
click at [729, 75] on icon "button" at bounding box center [729, 78] width 8 height 8
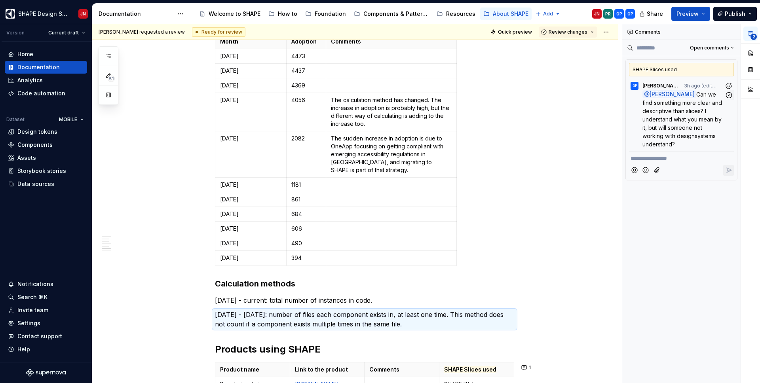
click at [684, 121] on span "Can we find something more clear and descriptive than slices? I understand what…" at bounding box center [682, 119] width 81 height 57
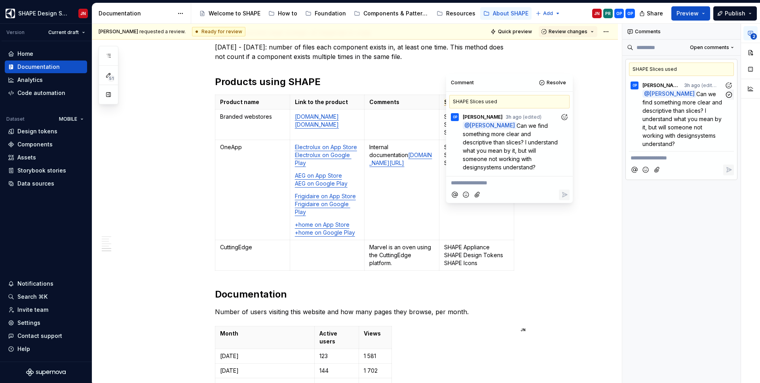
scroll to position [920, 0]
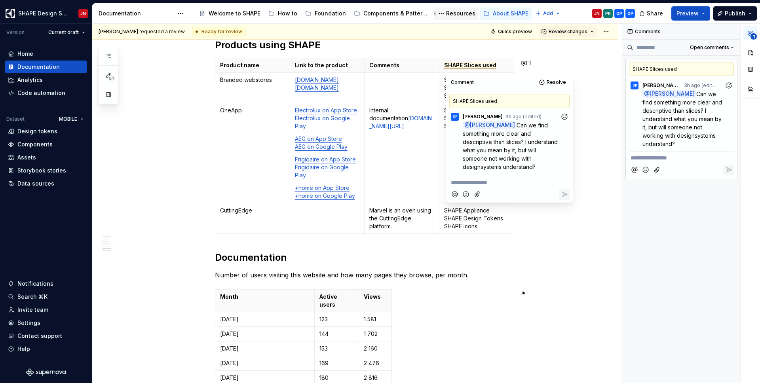
type textarea "*"
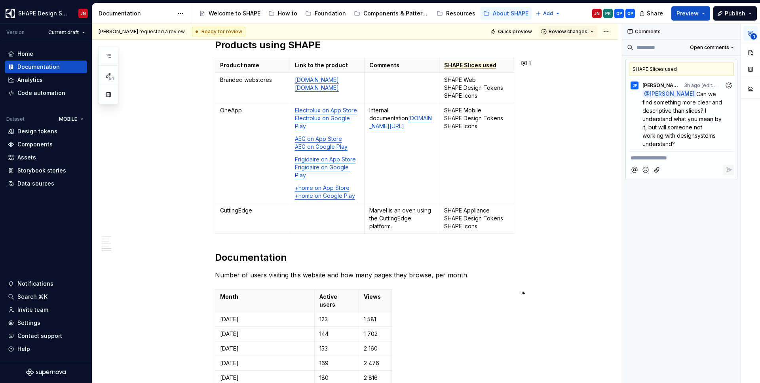
click at [456, 68] on span "SHAPE Slices used" at bounding box center [470, 65] width 52 height 7
click at [497, 67] on p "SHAPE Slices used" at bounding box center [476, 65] width 65 height 8
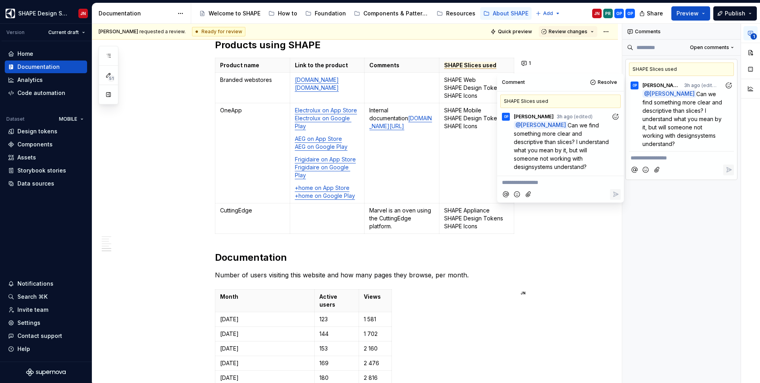
click at [473, 67] on span "SHAPE Slices used" at bounding box center [470, 65] width 52 height 7
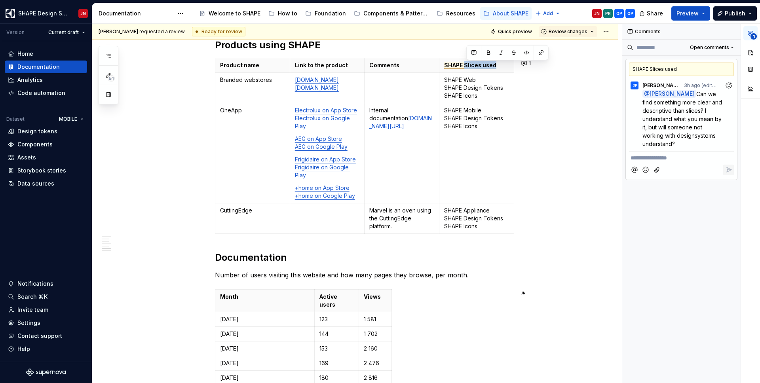
drag, startPoint x: 473, startPoint y: 67, endPoint x: 488, endPoint y: 67, distance: 15.4
click at [488, 67] on span "SHAPE Slices used" at bounding box center [470, 65] width 52 height 7
click at [669, 163] on div at bounding box center [681, 170] width 105 height 16
click at [669, 159] on p "**********" at bounding box center [682, 158] width 102 height 8
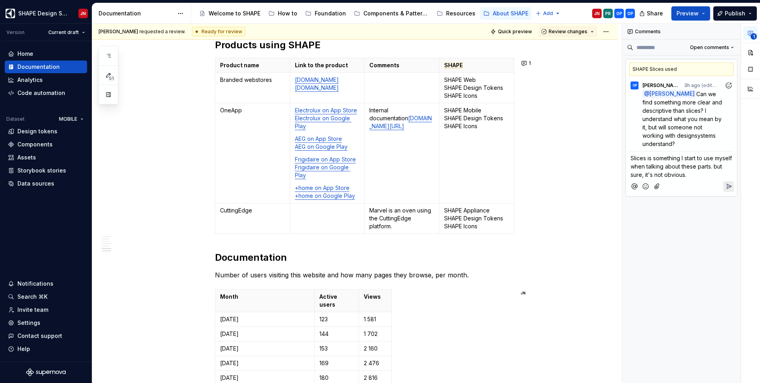
click at [473, 69] on p "SHAPE" at bounding box center [476, 65] width 65 height 8
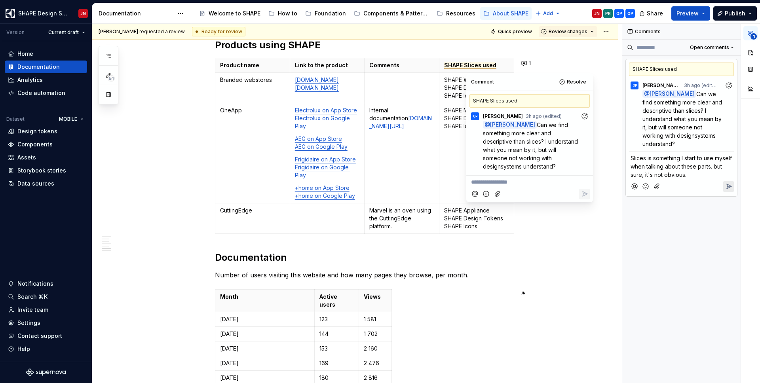
click at [673, 170] on span "Slices is something I start to use myself when talking about these parts. but s…" at bounding box center [682, 166] width 103 height 23
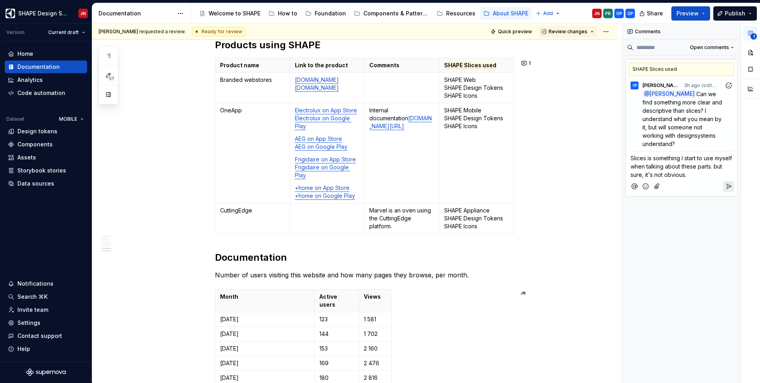
click at [699, 175] on p "Slices is something I start to use myself when talking about these parts. but s…" at bounding box center [682, 166] width 102 height 25
click at [729, 215] on button "Reply" at bounding box center [728, 220] width 11 height 11
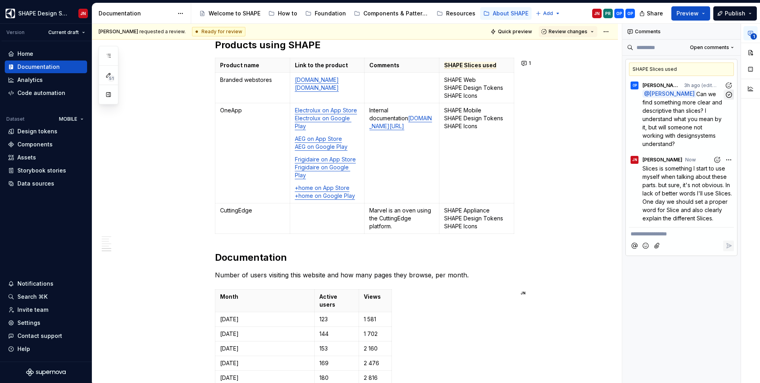
click at [728, 95] on icon "button" at bounding box center [729, 95] width 8 height 8
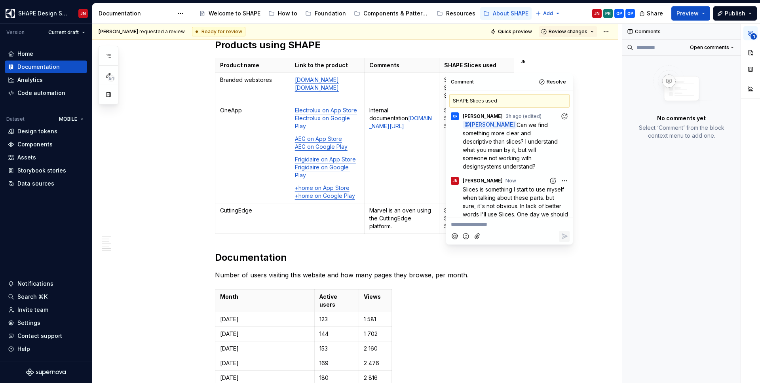
scroll to position [21, 0]
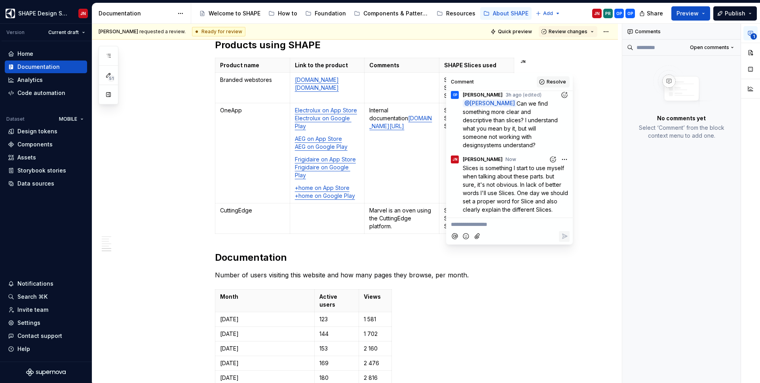
click at [555, 82] on span "Resolve" at bounding box center [556, 82] width 19 height 6
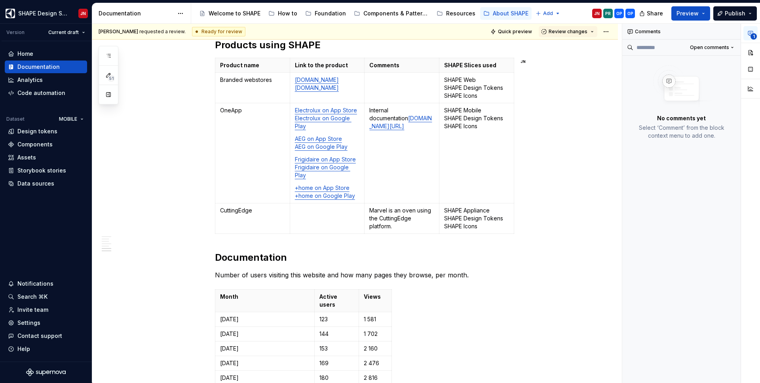
click at [487, 87] on p "SHAPE Web SHAPE Design Tokens SHAPE Icons" at bounding box center [476, 88] width 65 height 24
click at [707, 47] on span "Open comments" at bounding box center [709, 47] width 39 height 6
click at [696, 70] on div "Resolved" at bounding box center [701, 75] width 67 height 13
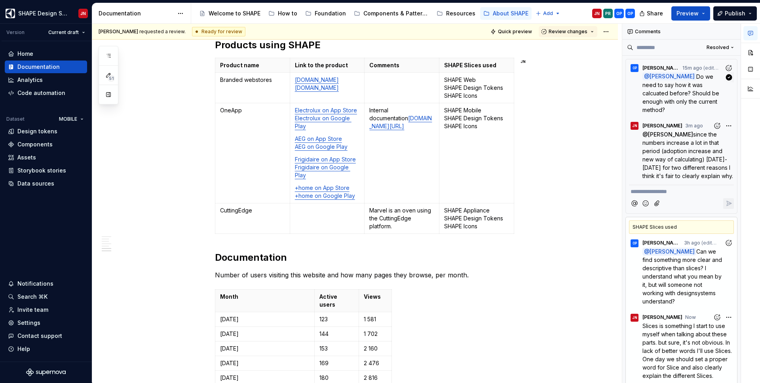
click at [680, 90] on span "Do we need to say how it was calcuated before? Should be enough with only the c…" at bounding box center [681, 93] width 78 height 40
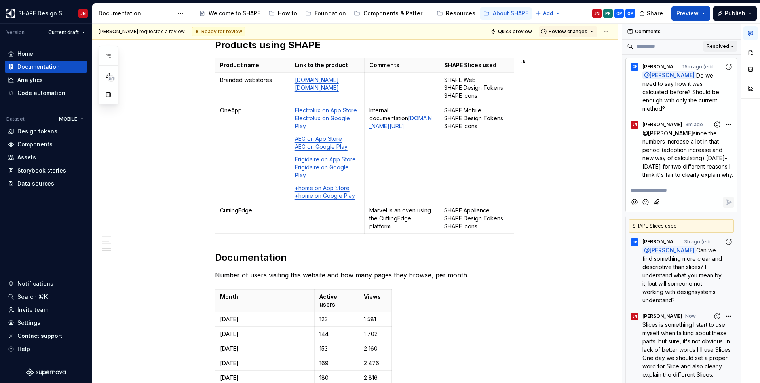
click at [727, 42] on button "Resolved" at bounding box center [720, 46] width 34 height 11
click at [708, 61] on div "Open comments" at bounding box center [706, 62] width 51 height 8
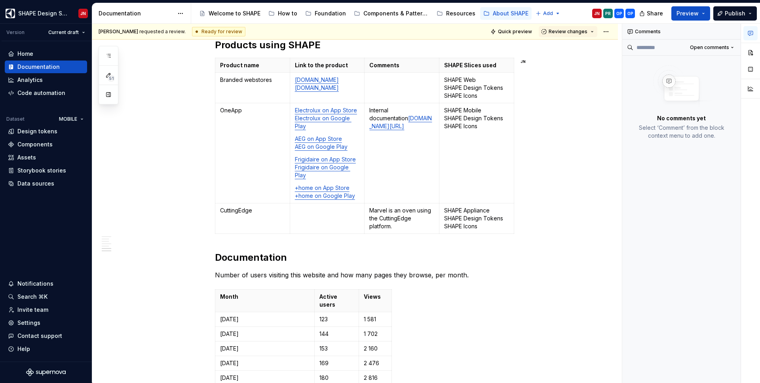
click at [752, 33] on icon "button" at bounding box center [750, 33] width 5 height 4
click at [524, 30] on span "Quick preview" at bounding box center [515, 31] width 34 height 6
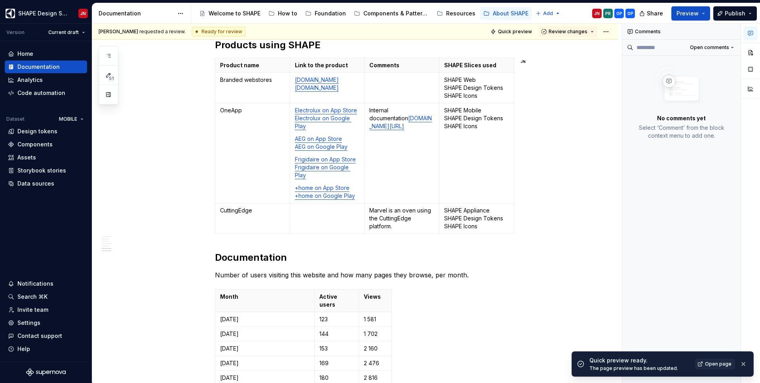
type textarea "*"
click at [714, 365] on span "Open page" at bounding box center [718, 364] width 27 height 6
type textarea "*"
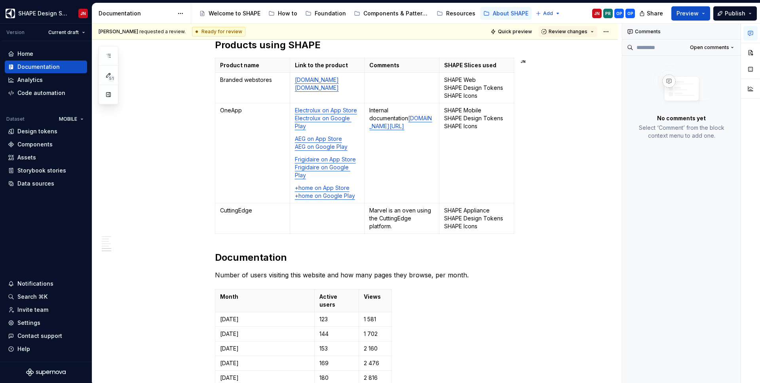
type textarea "*"
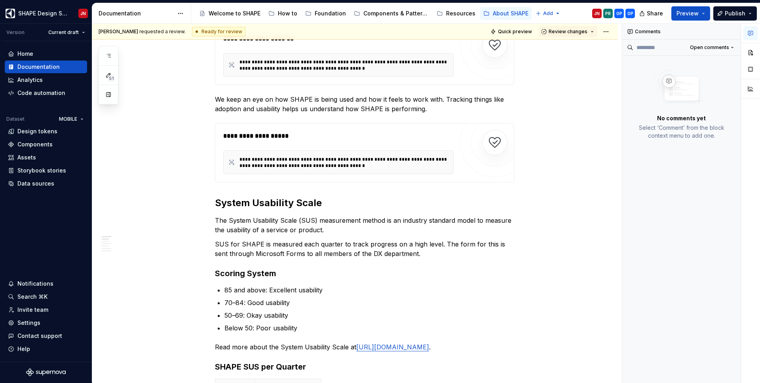
scroll to position [163, 0]
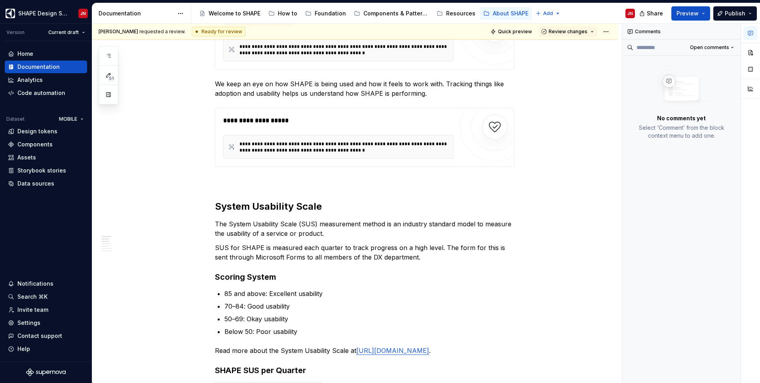
click at [416, 183] on p at bounding box center [364, 181] width 299 height 9
click at [511, 31] on span "Quick preview" at bounding box center [515, 31] width 34 height 6
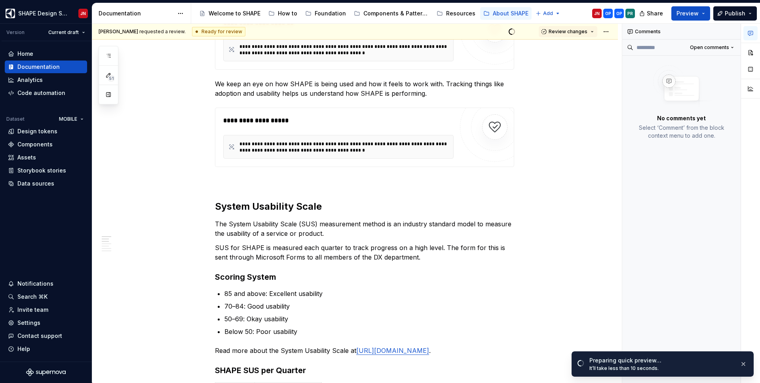
type textarea "*"
click at [712, 367] on span "Open page" at bounding box center [718, 364] width 27 height 6
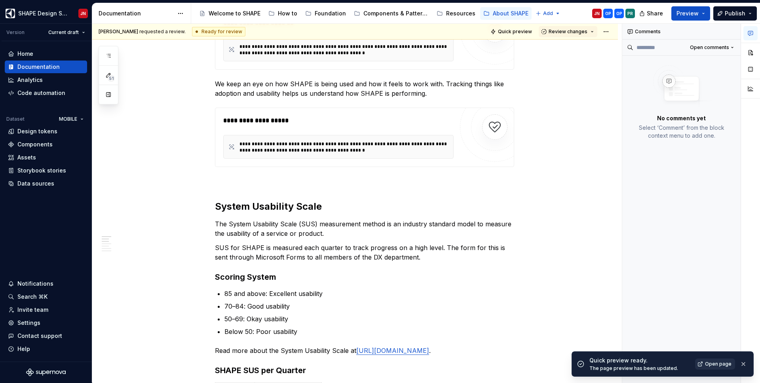
type textarea "*"
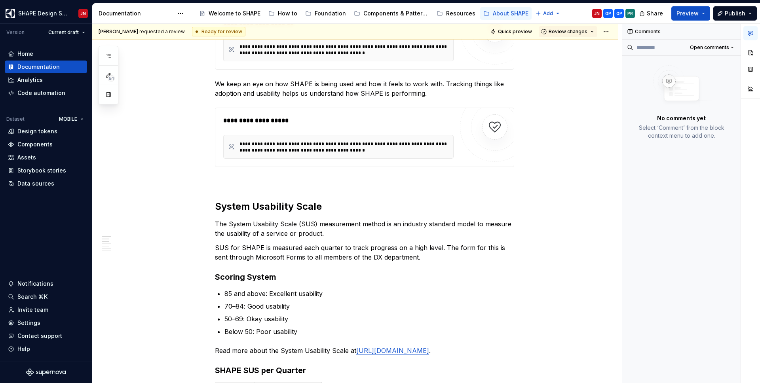
type textarea "*"
click at [737, 18] on button "Publish" at bounding box center [735, 13] width 44 height 14
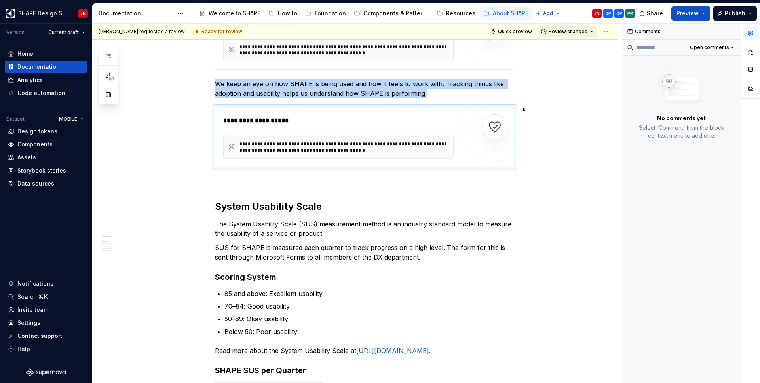
click at [585, 32] on span "Review changes" at bounding box center [568, 31] width 39 height 6
click at [586, 53] on div "This page is ready to publish." at bounding box center [593, 55] width 69 height 6
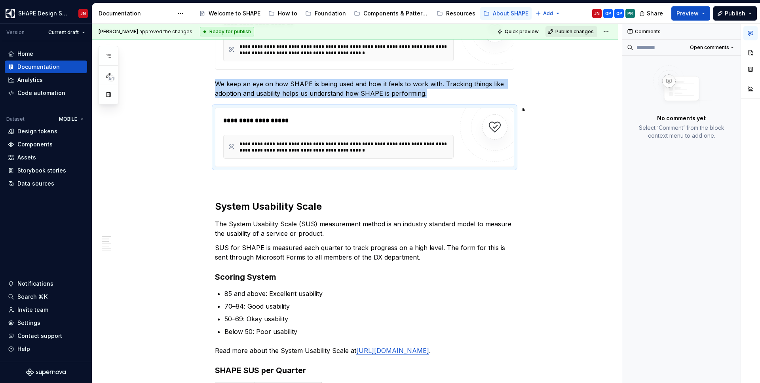
click at [574, 32] on span "Publish changes" at bounding box center [574, 31] width 38 height 6
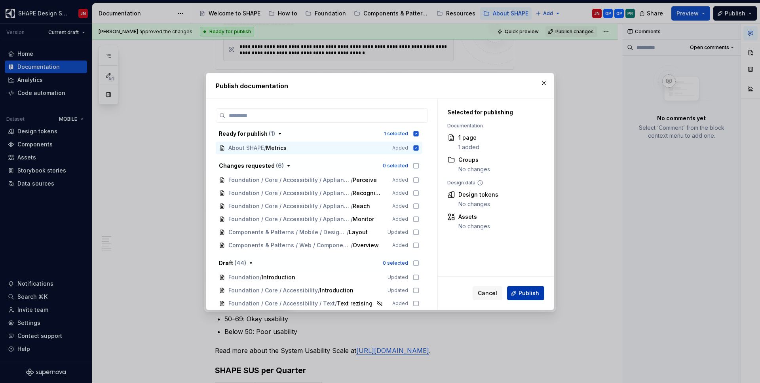
click at [532, 294] on span "Publish" at bounding box center [529, 293] width 21 height 8
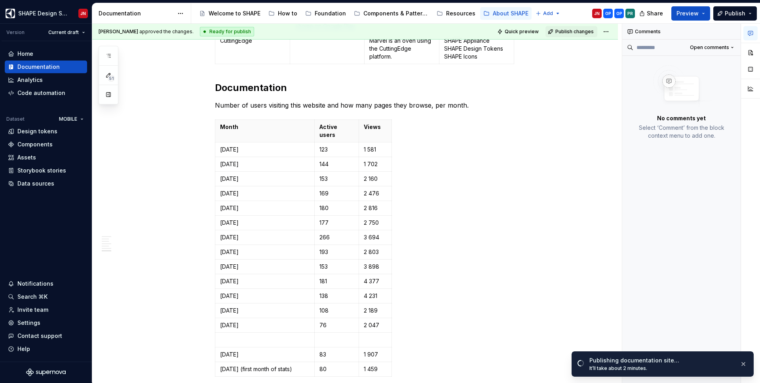
scroll to position [1114, 0]
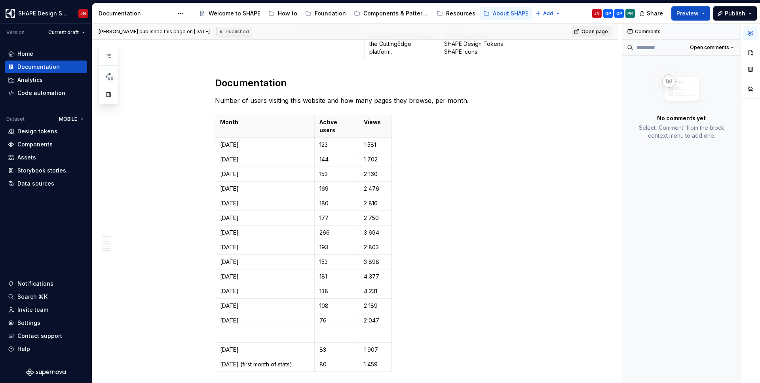
type textarea "*"
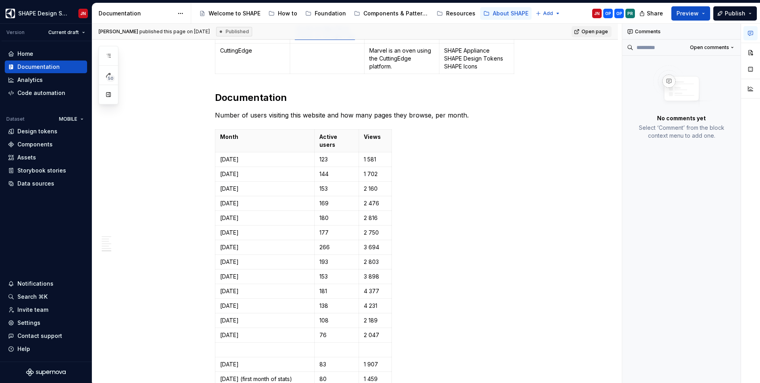
scroll to position [1106, 0]
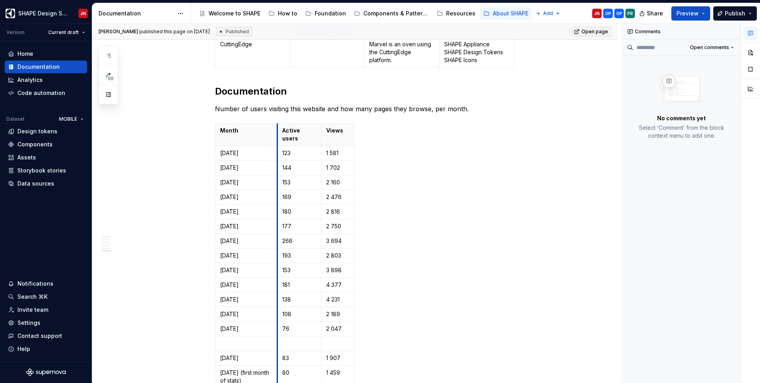
drag, startPoint x: 316, startPoint y: 221, endPoint x: 278, endPoint y: 217, distance: 37.8
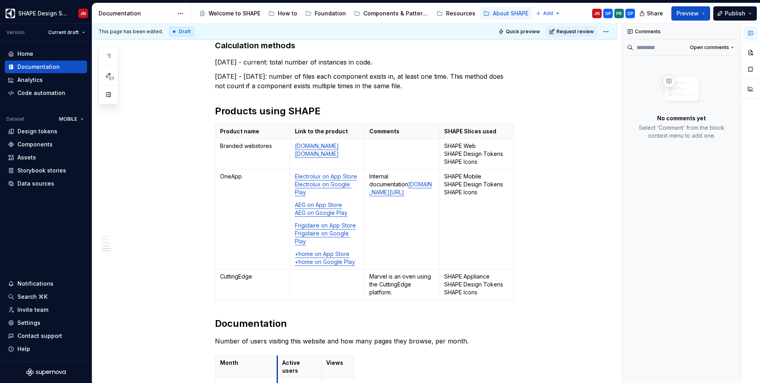
scroll to position [873, 0]
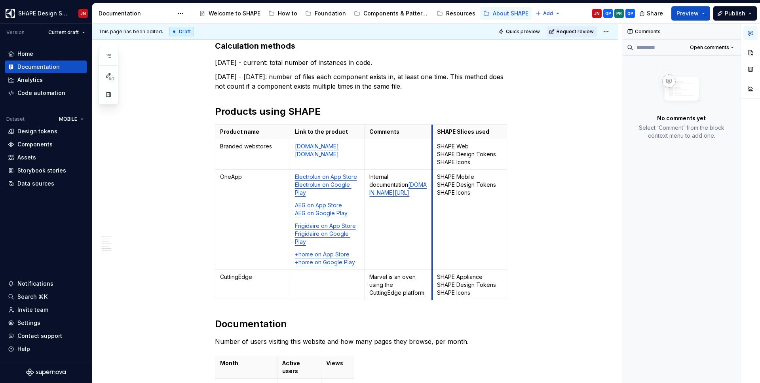
drag, startPoint x: 441, startPoint y: 211, endPoint x: 434, endPoint y: 210, distance: 7.1
click at [434, 210] on td "SHAPE Mobile SHAPE Design Tokens SHAPE Icons" at bounding box center [469, 220] width 75 height 100
click at [257, 158] on td "Branded webstores" at bounding box center [252, 154] width 75 height 30
click at [257, 134] on p "Product name" at bounding box center [252, 132] width 65 height 8
click at [754, 29] on button "button" at bounding box center [750, 33] width 14 height 14
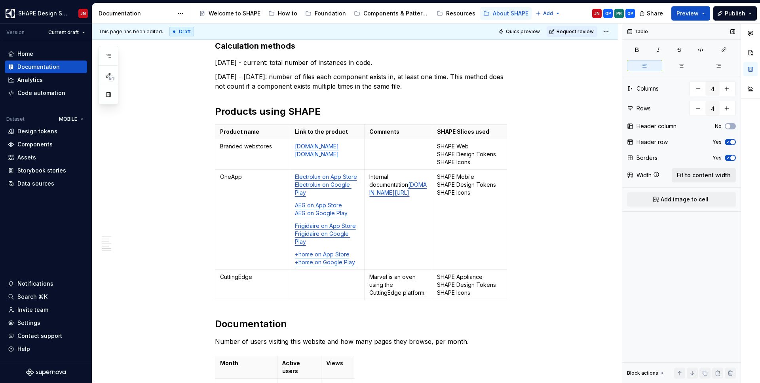
click at [701, 175] on span "Fit to content width" at bounding box center [704, 175] width 54 height 8
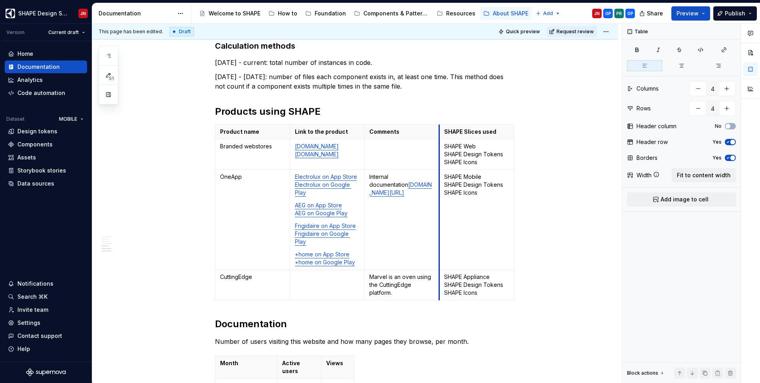
click at [442, 154] on td "SHAPE Web SHAPE Design Tokens SHAPE Icons" at bounding box center [476, 154] width 75 height 30
click at [521, 30] on span "Quick preview" at bounding box center [523, 31] width 34 height 6
type textarea "*"
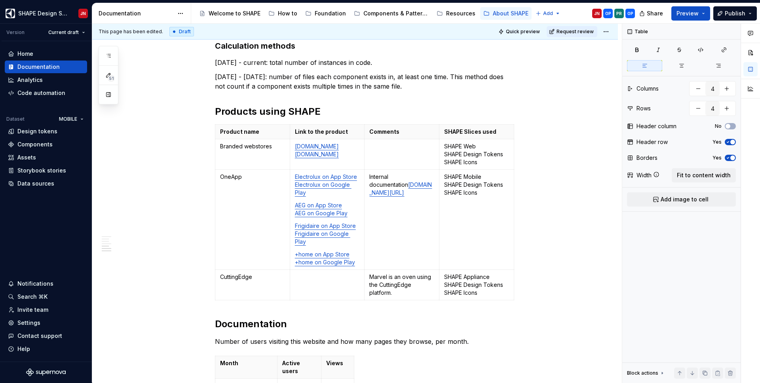
type textarea "*"
click at [610, 30] on html "SHAPE Design System JN Version Current draft Home Documentation Analytics Code …" at bounding box center [380, 191] width 760 height 383
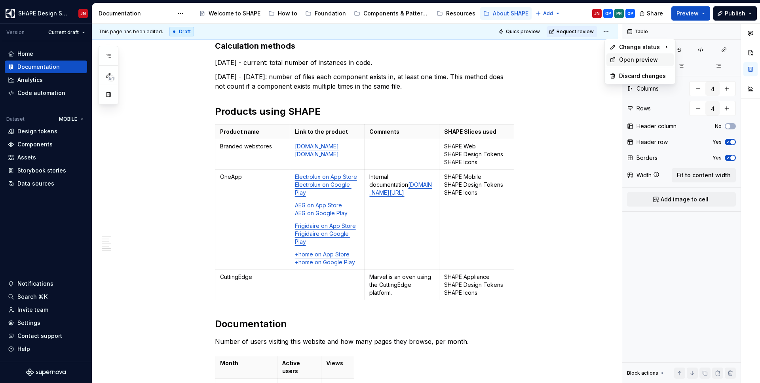
click at [615, 58] on icon at bounding box center [613, 60] width 6 height 6
type textarea "*"
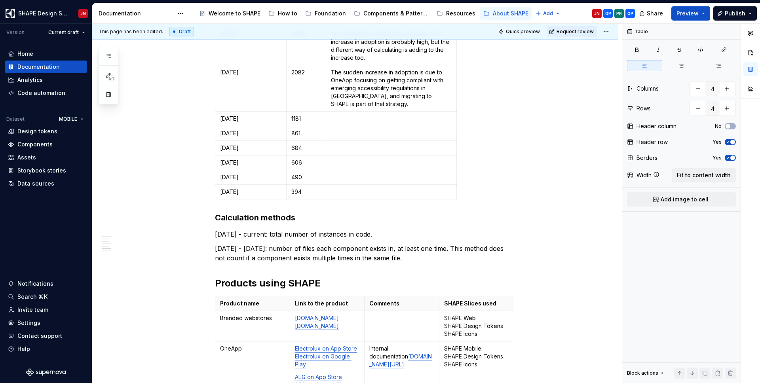
type textarea "*"
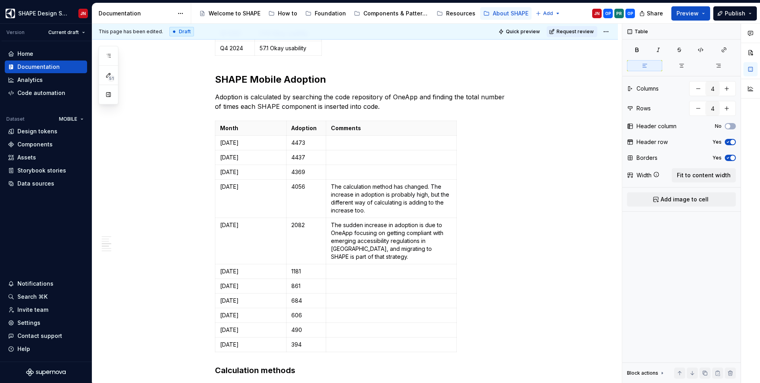
scroll to position [543, 0]
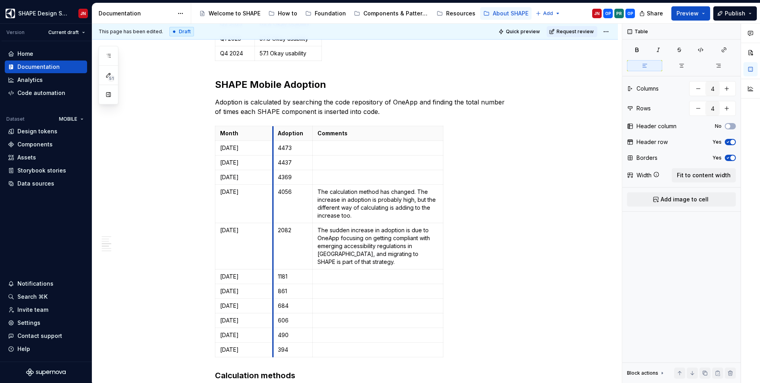
drag, startPoint x: 288, startPoint y: 181, endPoint x: 275, endPoint y: 181, distance: 13.5
click at [275, 181] on td "4369" at bounding box center [293, 177] width 40 height 15
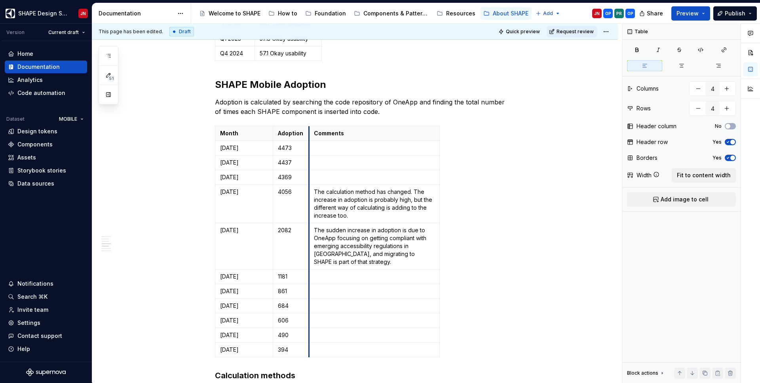
click at [310, 184] on td at bounding box center [374, 177] width 131 height 15
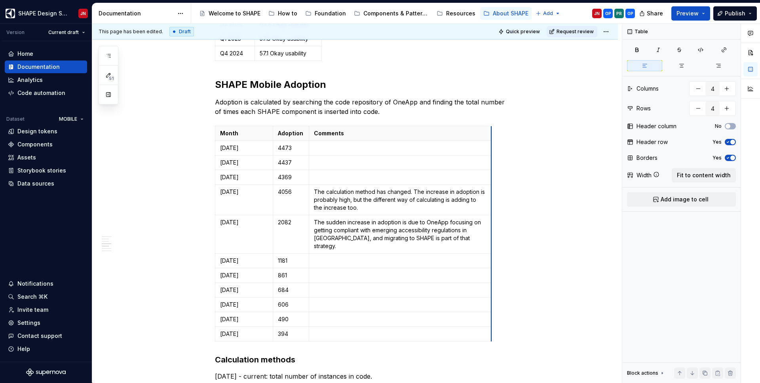
drag, startPoint x: 441, startPoint y: 171, endPoint x: 492, endPoint y: 172, distance: 51.9
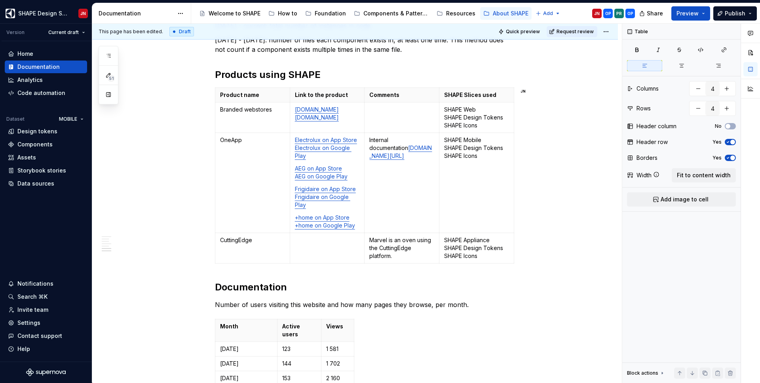
scroll to position [895, 0]
click at [235, 113] on p "Branded webstores" at bounding box center [252, 109] width 65 height 8
click at [238, 149] on td "OneApp" at bounding box center [252, 182] width 75 height 100
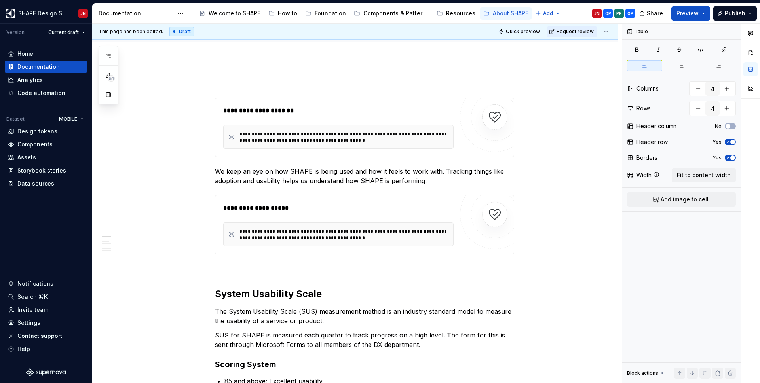
scroll to position [12, 0]
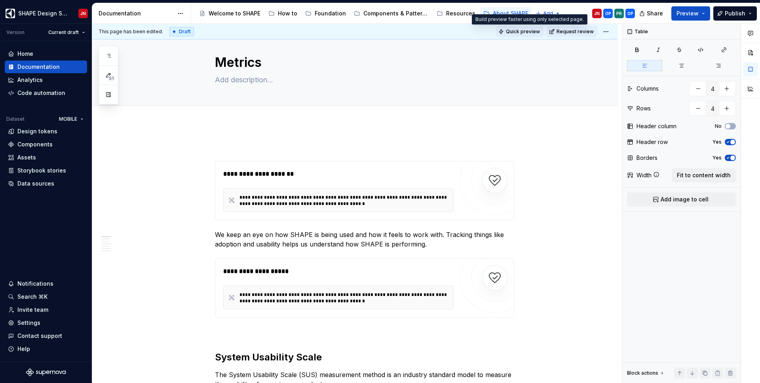
click at [525, 30] on span "Quick preview" at bounding box center [523, 31] width 34 height 6
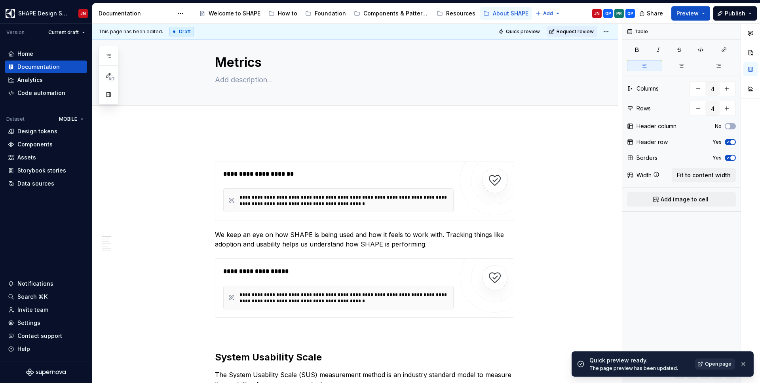
click at [712, 364] on span "Open page" at bounding box center [718, 364] width 27 height 6
type textarea "*"
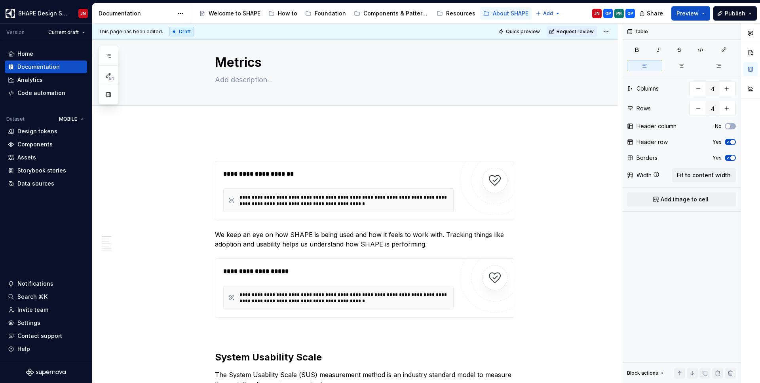
type textarea "*"
click at [736, 9] on span "Publish" at bounding box center [735, 13] width 21 height 8
click at [513, 80] on textarea at bounding box center [362, 80] width 299 height 13
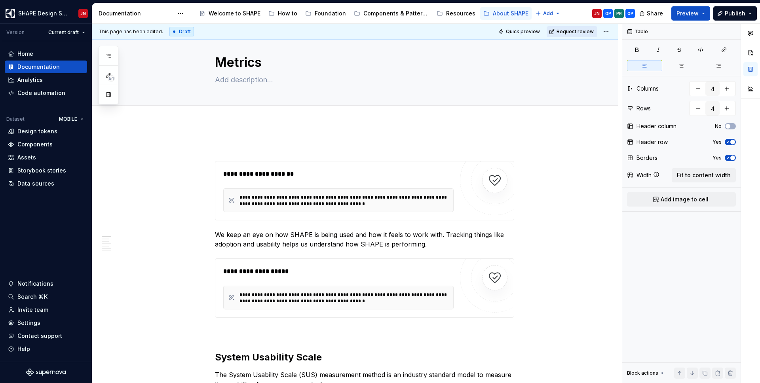
click at [579, 29] on span "Request review" at bounding box center [575, 31] width 37 height 6
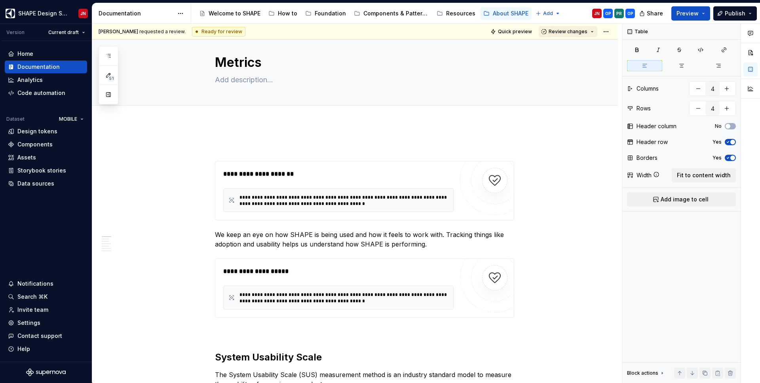
click at [577, 33] on span "Review changes" at bounding box center [568, 31] width 39 height 6
click at [581, 53] on div "This page is ready to publish." at bounding box center [593, 55] width 69 height 6
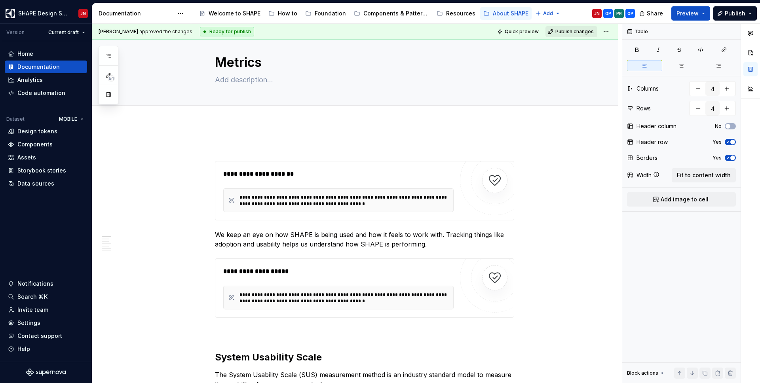
click at [577, 31] on span "Publish changes" at bounding box center [574, 31] width 38 height 6
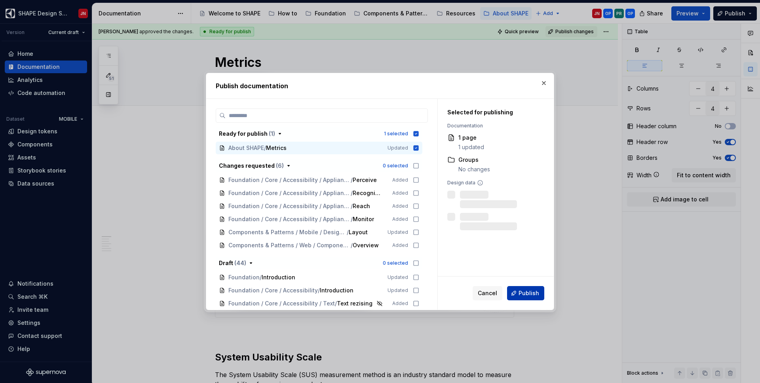
click at [531, 293] on span "Publish" at bounding box center [529, 293] width 21 height 8
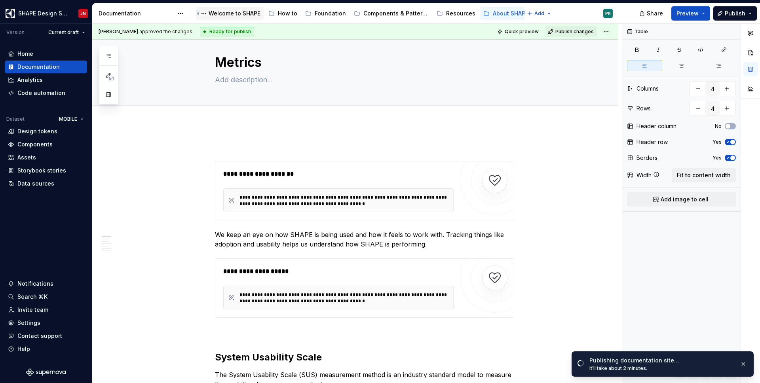
type textarea "*"
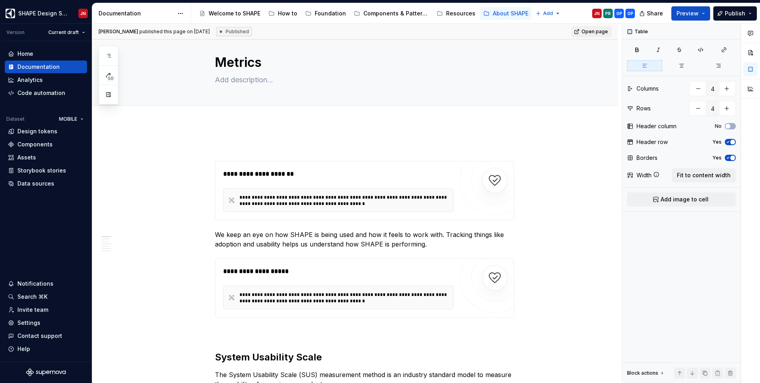
type textarea "*"
click at [748, 87] on button "button" at bounding box center [750, 89] width 14 height 14
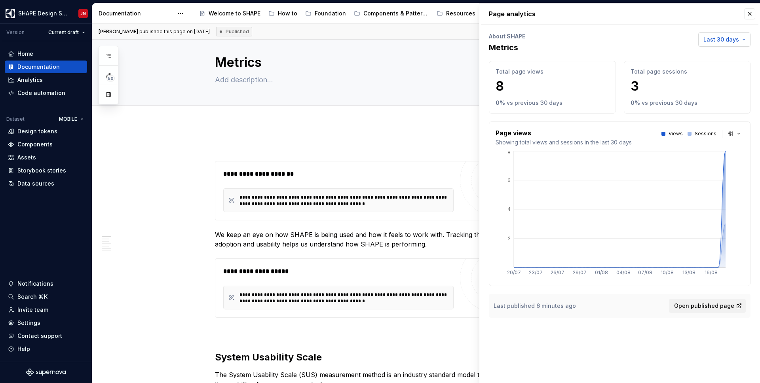
click at [730, 38] on span "Last 30 days" at bounding box center [721, 40] width 36 height 8
click at [682, 55] on div "Last 7 days" at bounding box center [694, 57] width 32 height 8
click at [737, 131] on button "button" at bounding box center [735, 133] width 18 height 11
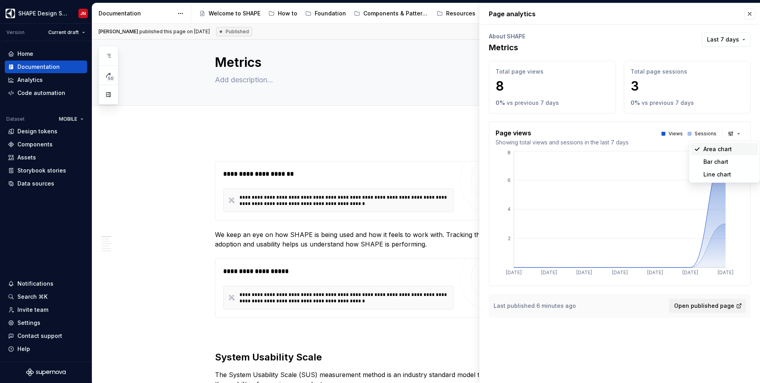
click at [736, 131] on body "SHAPE Design System JN Version Current draft Home Documentation Analytics Code …" at bounding box center [380, 191] width 760 height 383
click at [630, 71] on div "Total page sessions 3 0 % vs previous 7 days" at bounding box center [687, 87] width 127 height 53
click at [630, 81] on div "Total page sessions 3 0 % vs previous 7 days" at bounding box center [687, 87] width 127 height 53
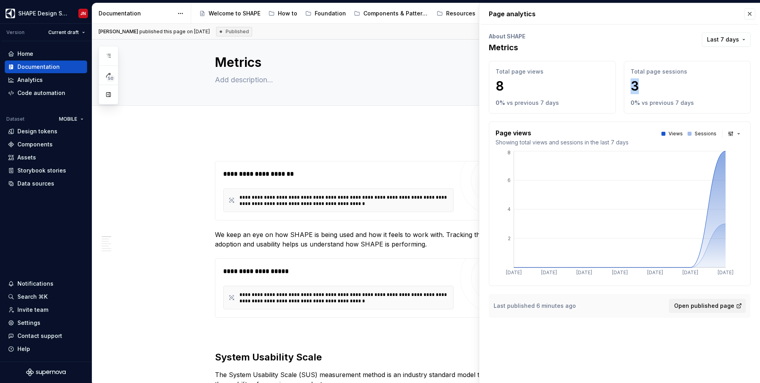
click at [630, 81] on div "Total page sessions 3 0 % vs previous 7 days" at bounding box center [687, 87] width 127 height 53
drag, startPoint x: 630, startPoint y: 81, endPoint x: 684, endPoint y: 116, distance: 64.6
click at [682, 113] on div "Total page sessions 3 0 % vs previous 7 days" at bounding box center [687, 87] width 127 height 53
click at [684, 106] on p "vs previous 7 days" at bounding box center [668, 103] width 52 height 8
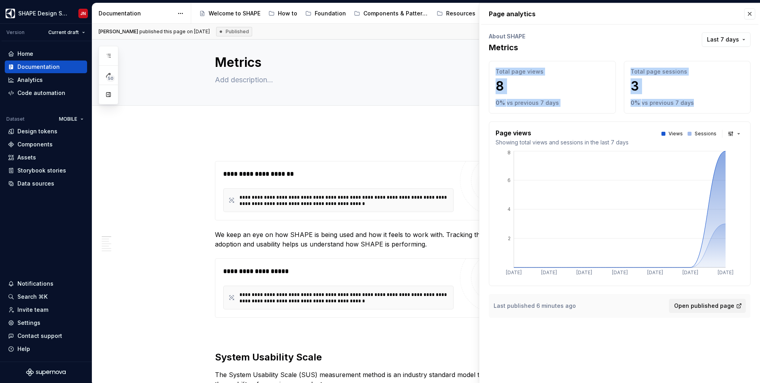
drag, startPoint x: 684, startPoint y: 106, endPoint x: 647, endPoint y: 49, distance: 68.1
click at [647, 49] on div "Page analytics About SHAPE Metrics Last 7 days Total page views 8 0 % vs previo…" at bounding box center [619, 166] width 281 height 324
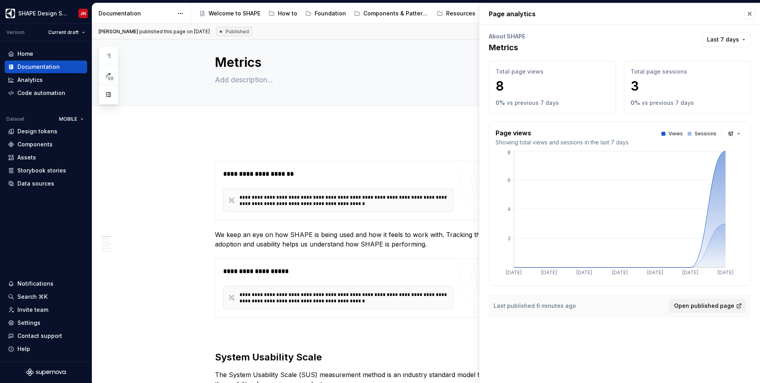
click at [647, 49] on div "About SHAPE Metrics Last 7 days" at bounding box center [620, 42] width 262 height 21
type textarea "*"
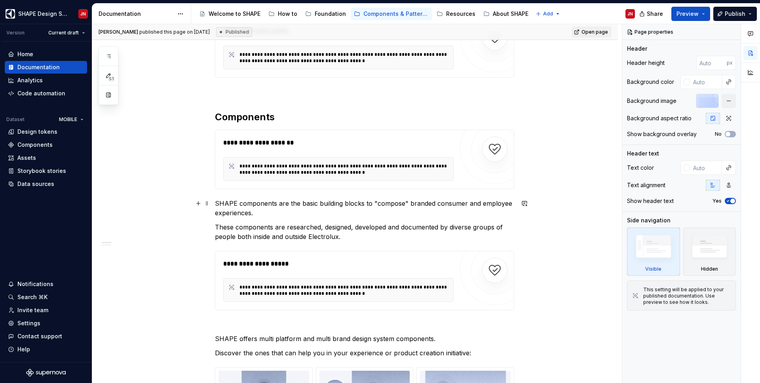
scroll to position [274, 0]
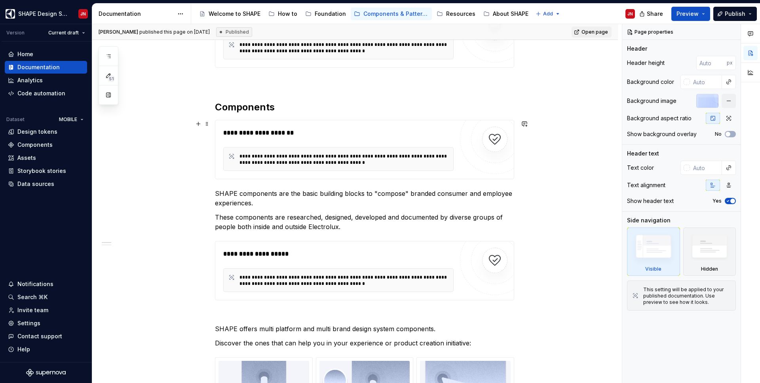
click at [273, 160] on div "**********" at bounding box center [343, 159] width 209 height 13
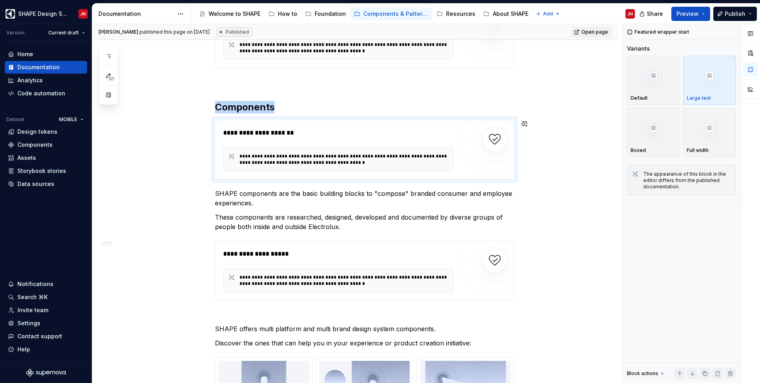
copy h2 "Components"
click at [258, 251] on div "**********" at bounding box center [338, 253] width 230 height 9
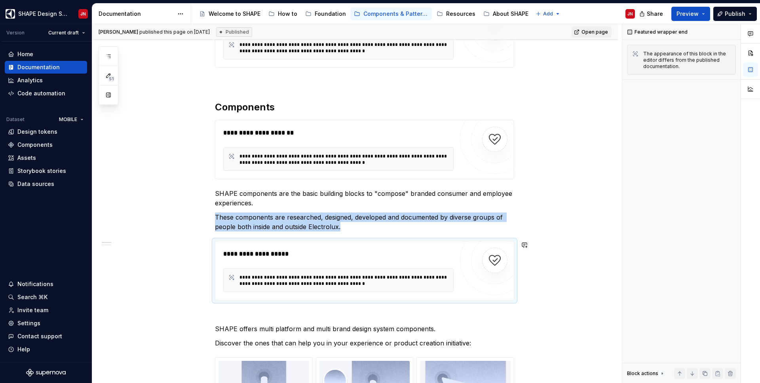
copy p "These components are researched, designed, developed and documented by diverse …"
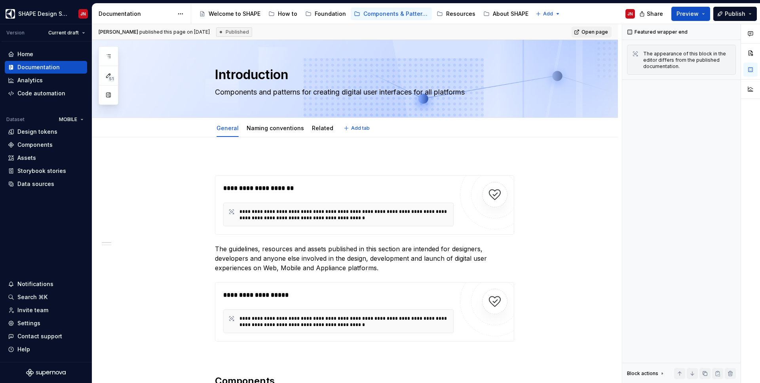
scroll to position [102, 0]
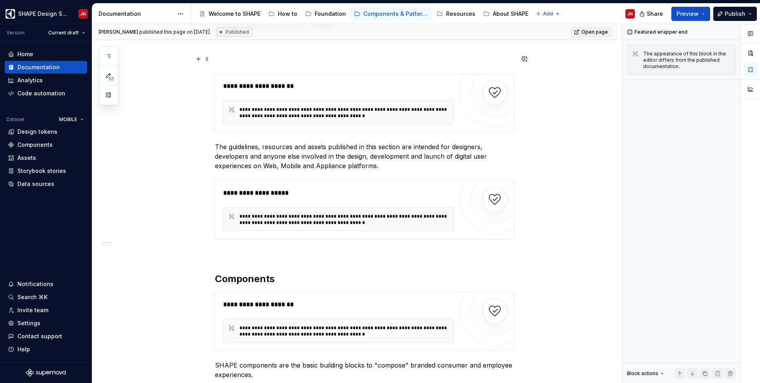
click at [242, 58] on p at bounding box center [364, 58] width 299 height 9
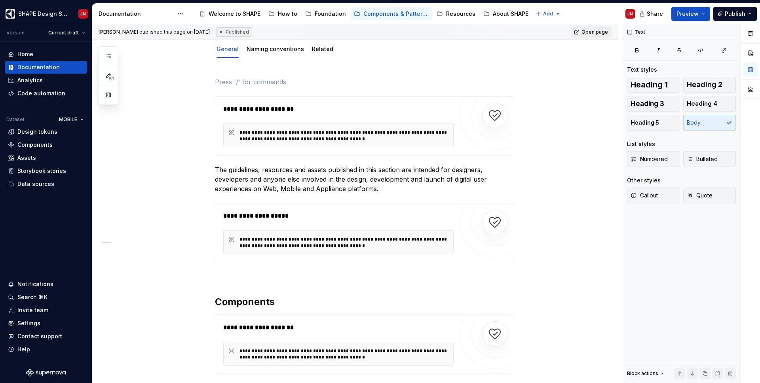
scroll to position [79, 0]
click at [237, 280] on p at bounding box center [364, 276] width 299 height 9
type textarea "*"
